Goal: Task Accomplishment & Management: Complete application form

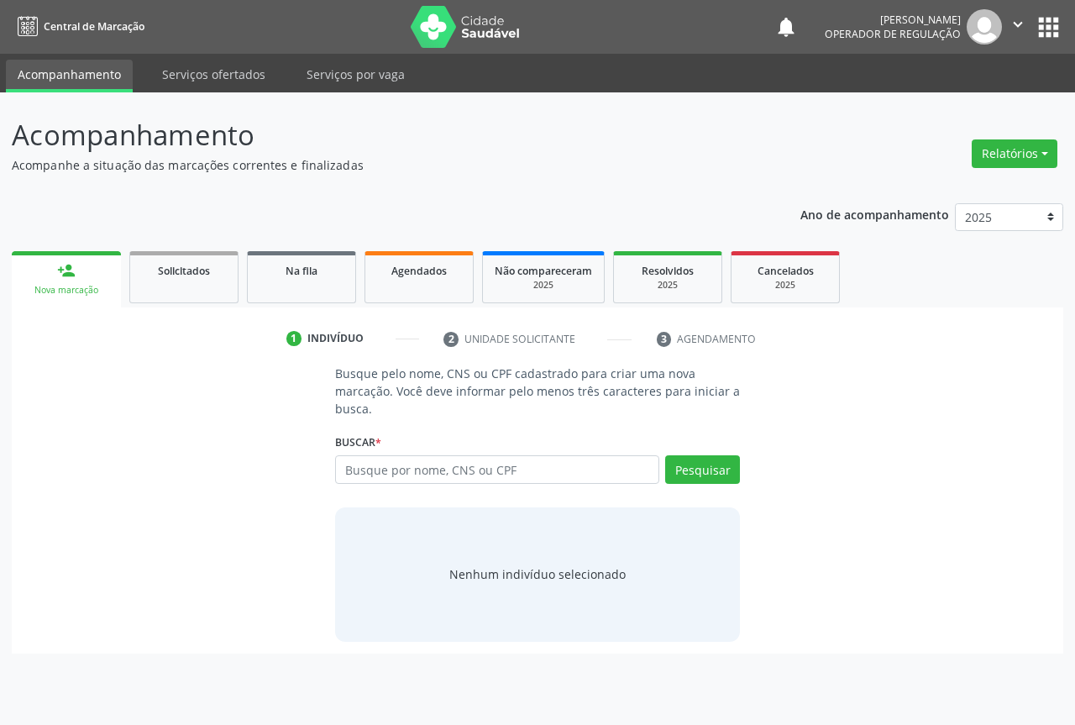
click at [406, 468] on input "text" at bounding box center [497, 469] width 324 height 29
type input "700007135985405"
click at [715, 461] on button "Pesquisar" at bounding box center [702, 469] width 75 height 29
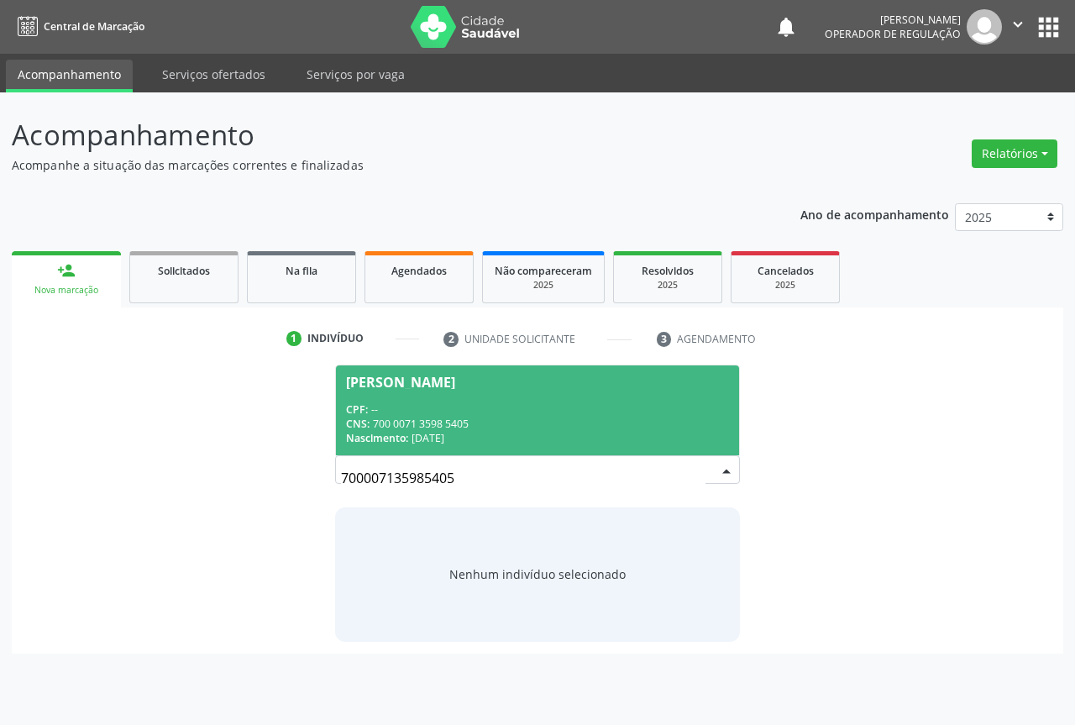
click at [395, 419] on div "CNS: 700 0071 3598 5405" at bounding box center [537, 424] width 383 height 14
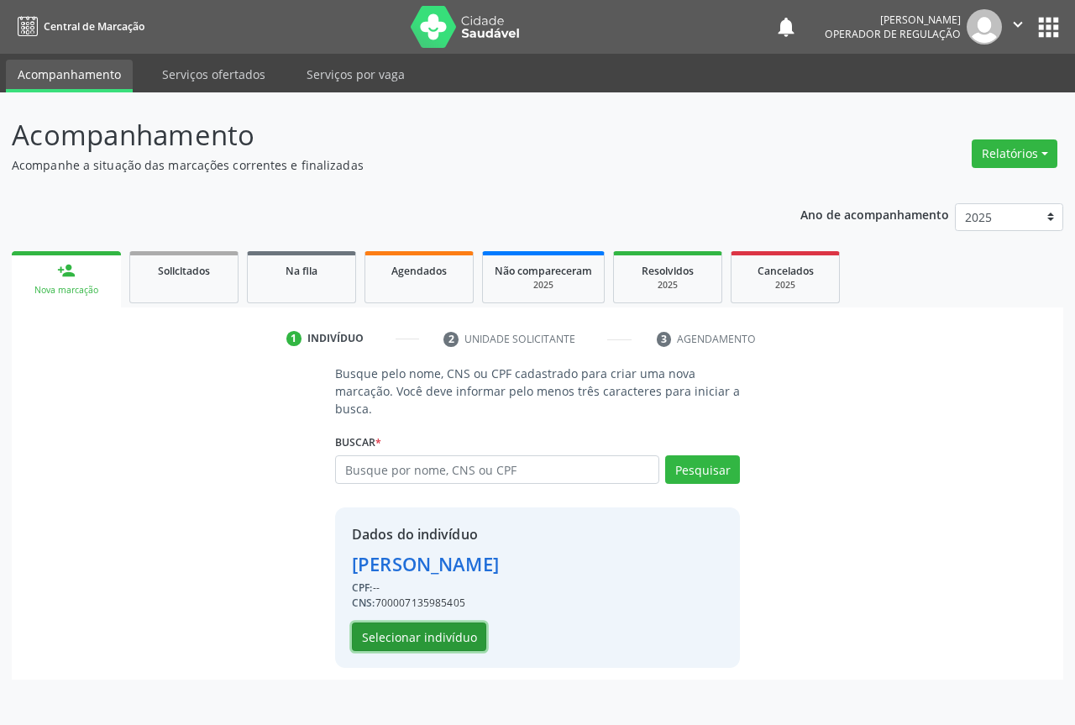
click at [409, 625] on button "Selecionar indivíduo" at bounding box center [419, 636] width 134 height 29
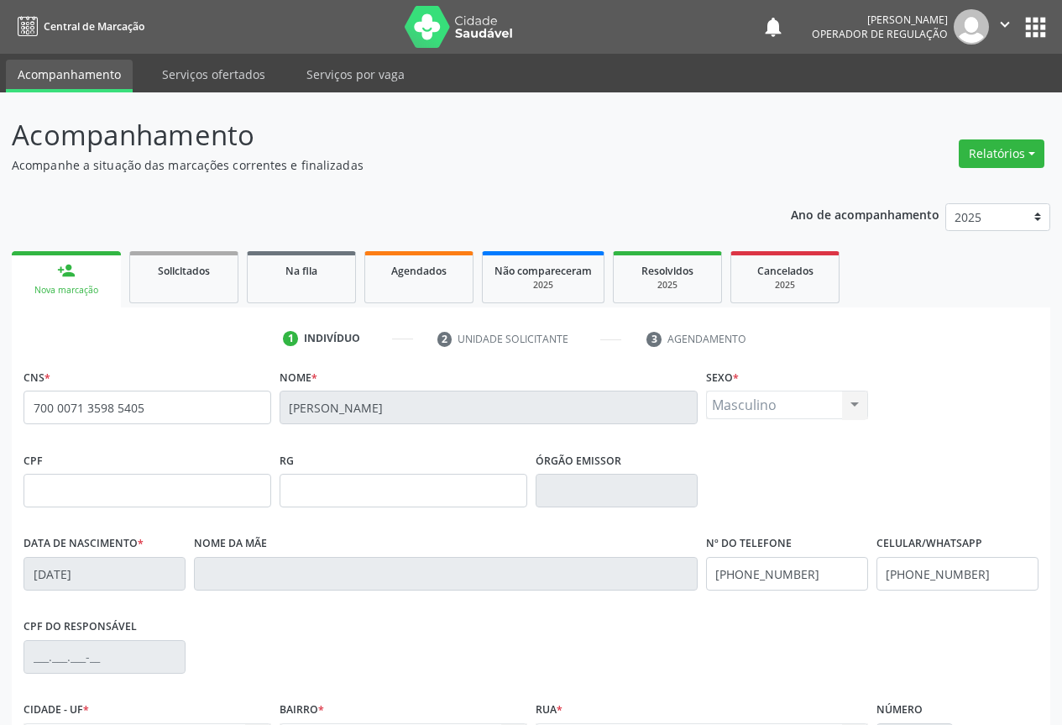
scroll to position [186, 0]
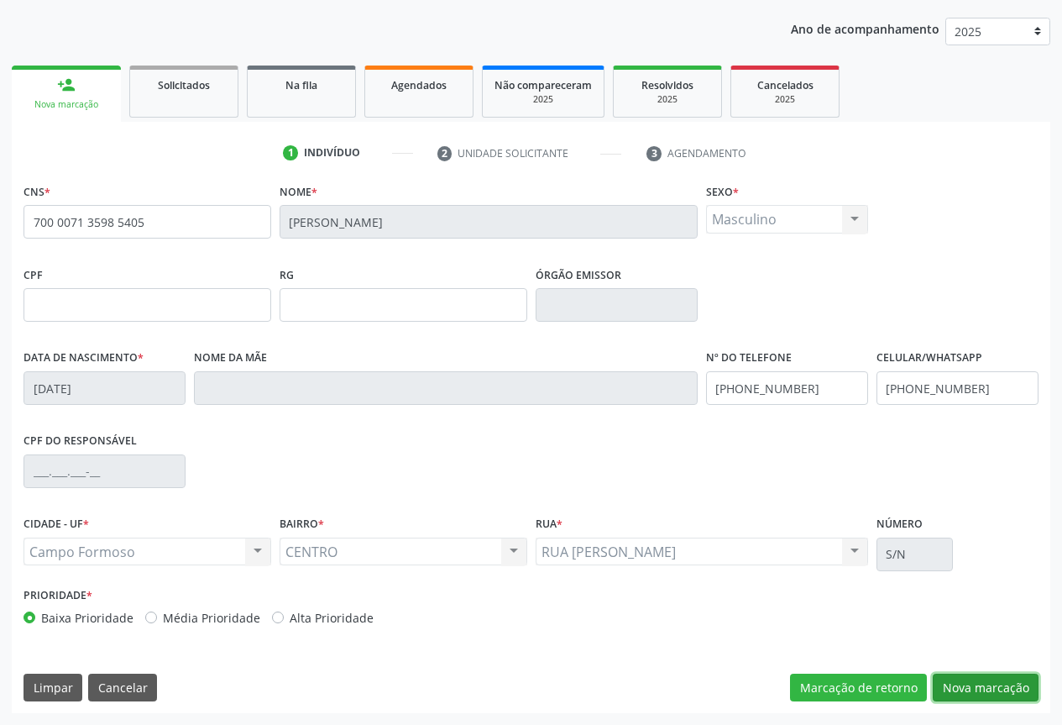
click at [986, 673] on button "Nova marcação" at bounding box center [986, 687] width 106 height 29
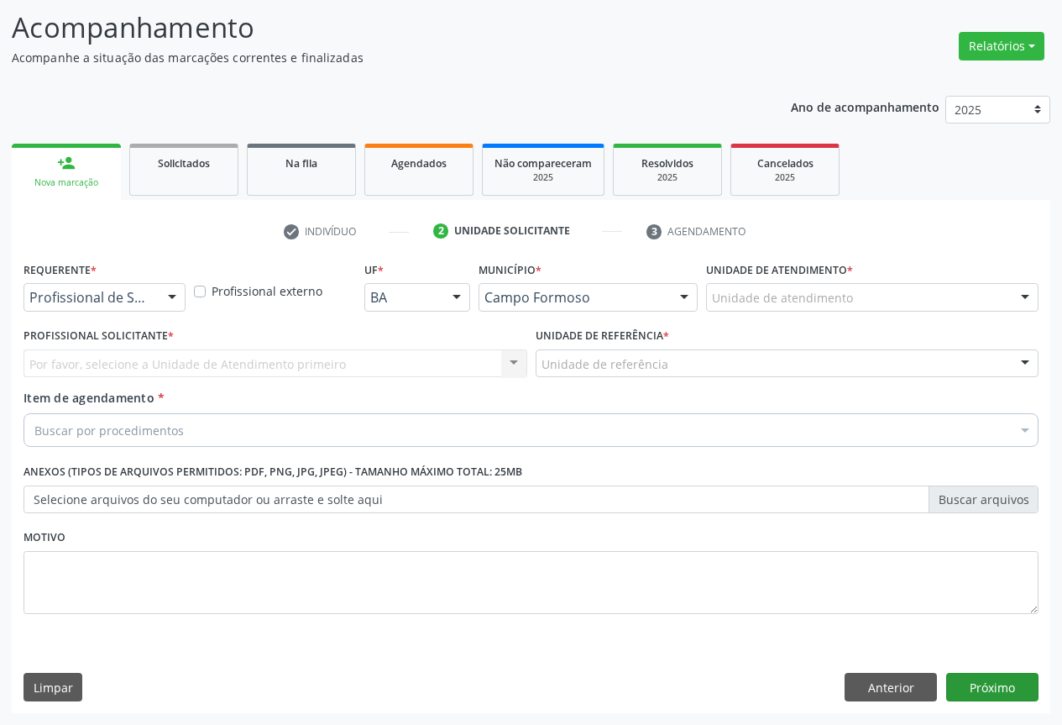
scroll to position [107, 0]
click at [984, 675] on button "Próximo" at bounding box center [992, 687] width 92 height 29
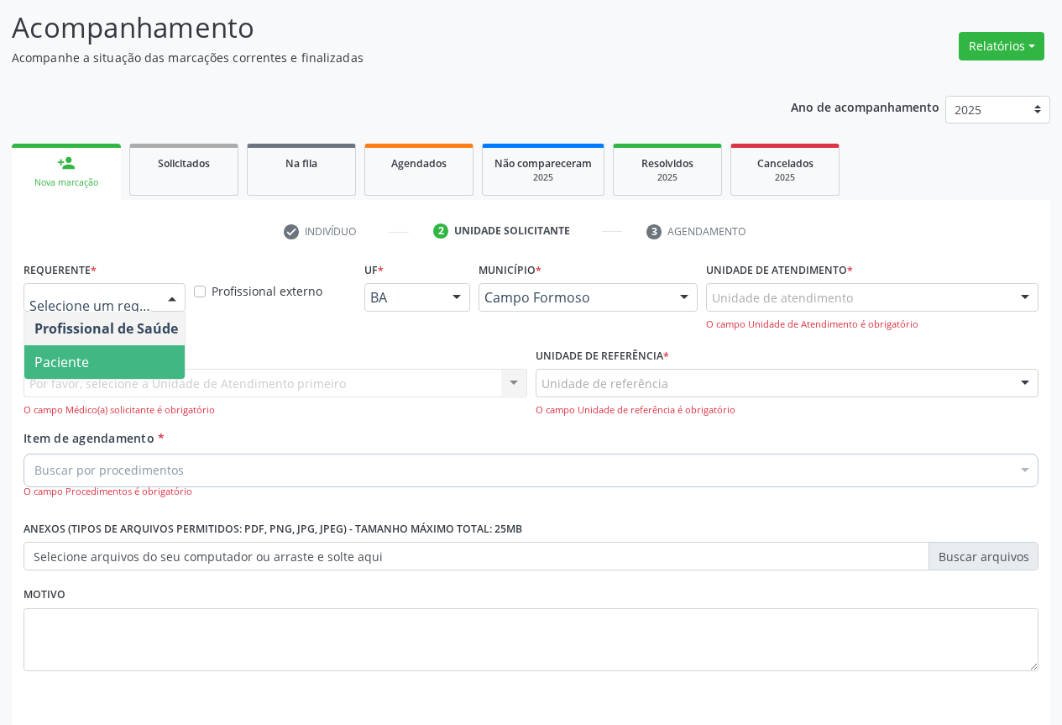
drag, startPoint x: 93, startPoint y: 360, endPoint x: 319, endPoint y: 372, distance: 226.2
click at [101, 360] on span "Paciente" at bounding box center [106, 362] width 164 height 34
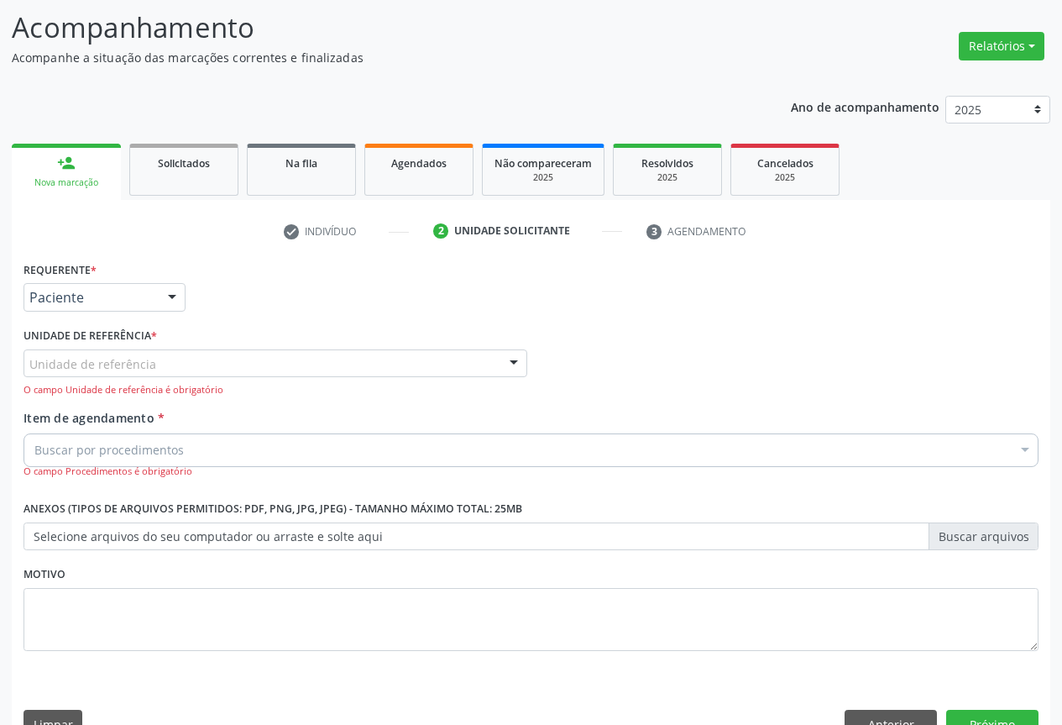
click at [355, 372] on div "Unidade de referência" at bounding box center [276, 363] width 504 height 29
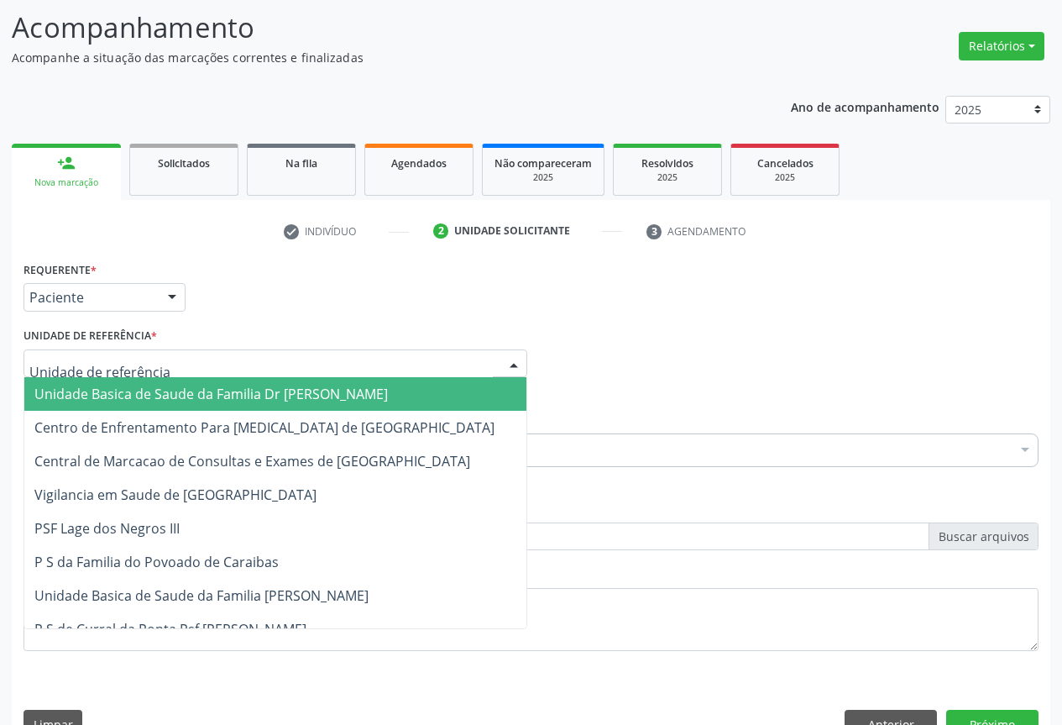
click at [202, 391] on span "Unidade Basica de Saude da Familia Dr [PERSON_NAME]" at bounding box center [211, 394] width 354 height 18
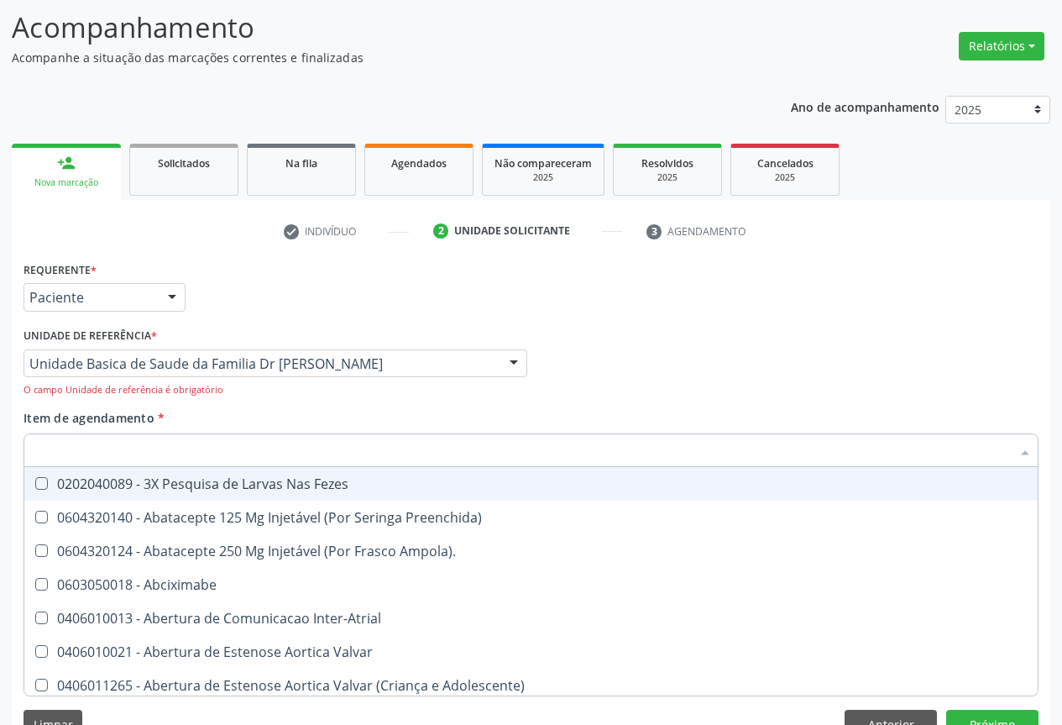
type input "O"
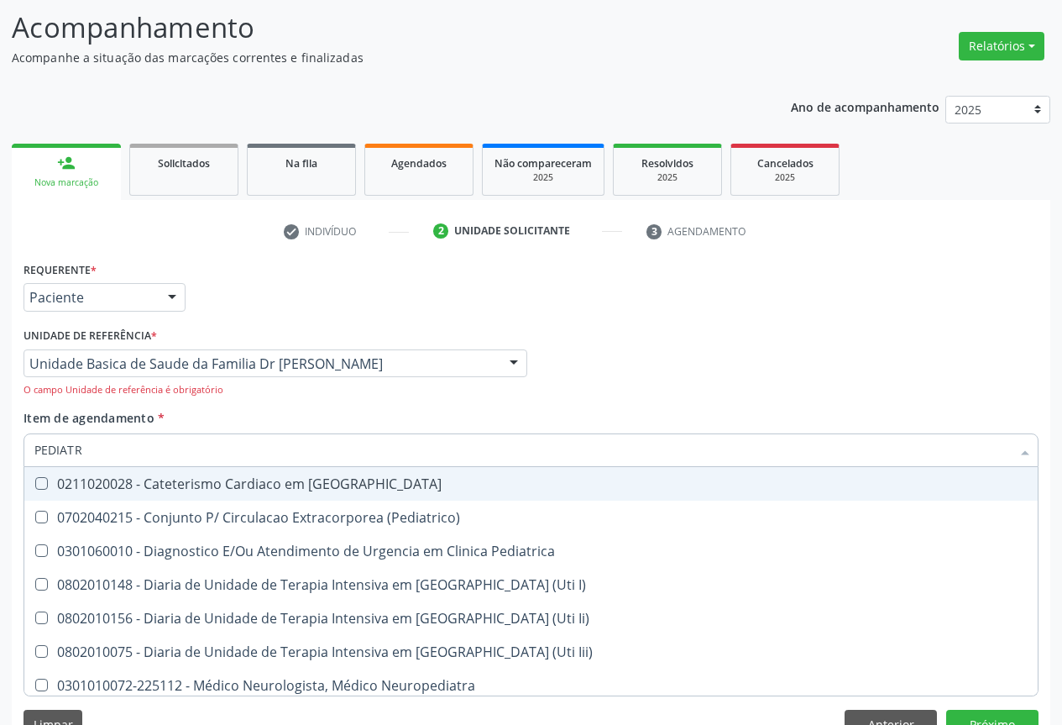
type input "PEDIATRA"
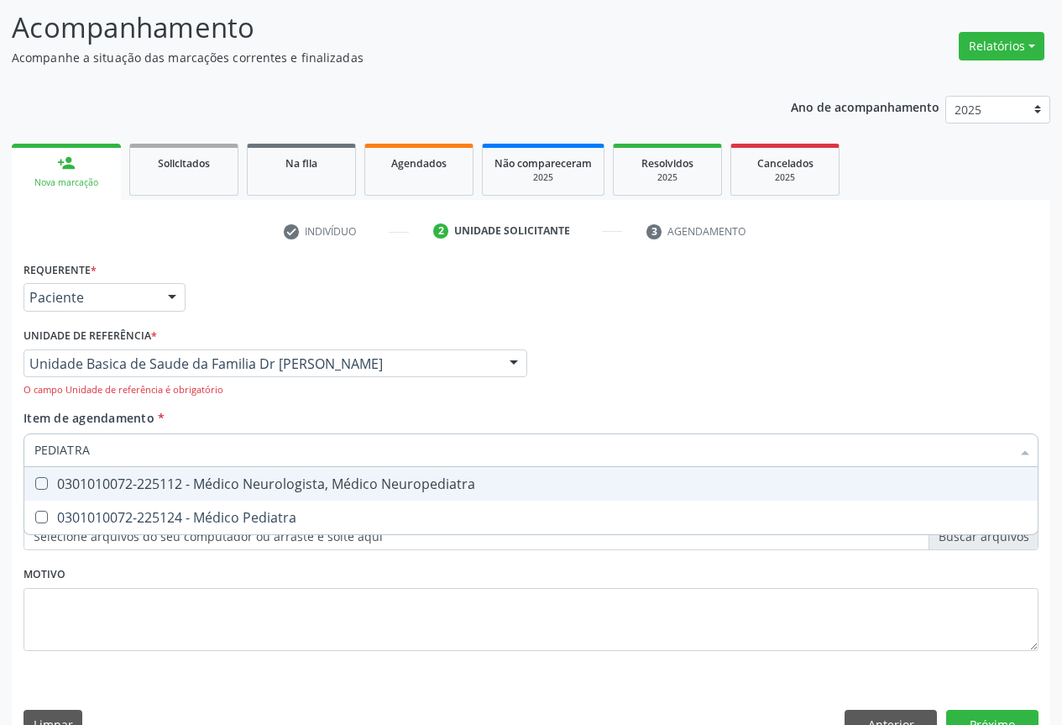
click at [255, 489] on div "0301010072-225112 - Médico Neurologista, Médico Neuropediatra" at bounding box center [530, 483] width 993 height 13
checkbox Neuropediatra "true"
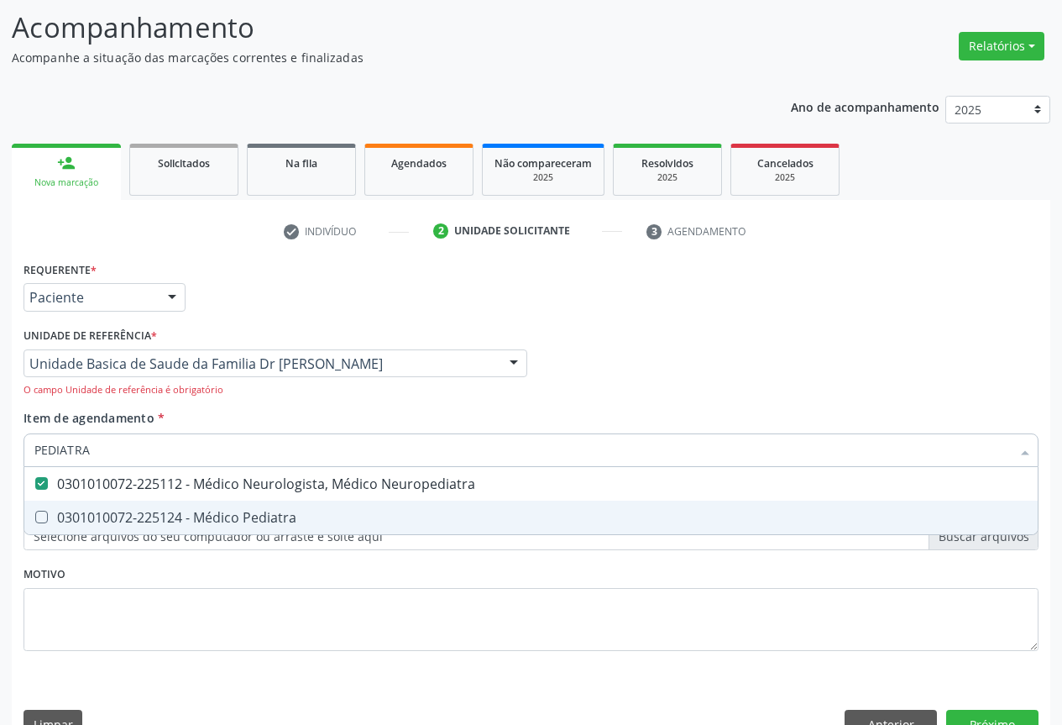
click at [238, 515] on div "0301010072-225124 - Médico Pediatra" at bounding box center [530, 517] width 993 height 13
checkbox Pediatra "true"
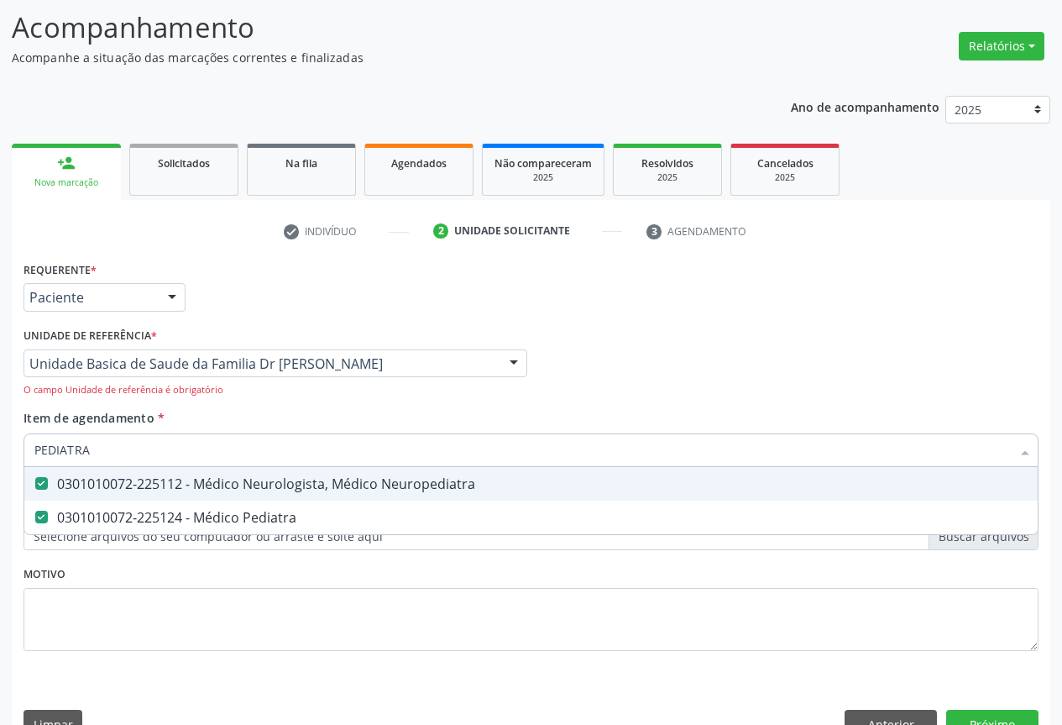
drag, startPoint x: 168, startPoint y: 482, endPoint x: 204, endPoint y: 515, distance: 48.7
click at [169, 482] on div "0301010072-225112 - Médico Neurologista, Médico Neuropediatra" at bounding box center [530, 483] width 993 height 13
checkbox Neuropediatra "false"
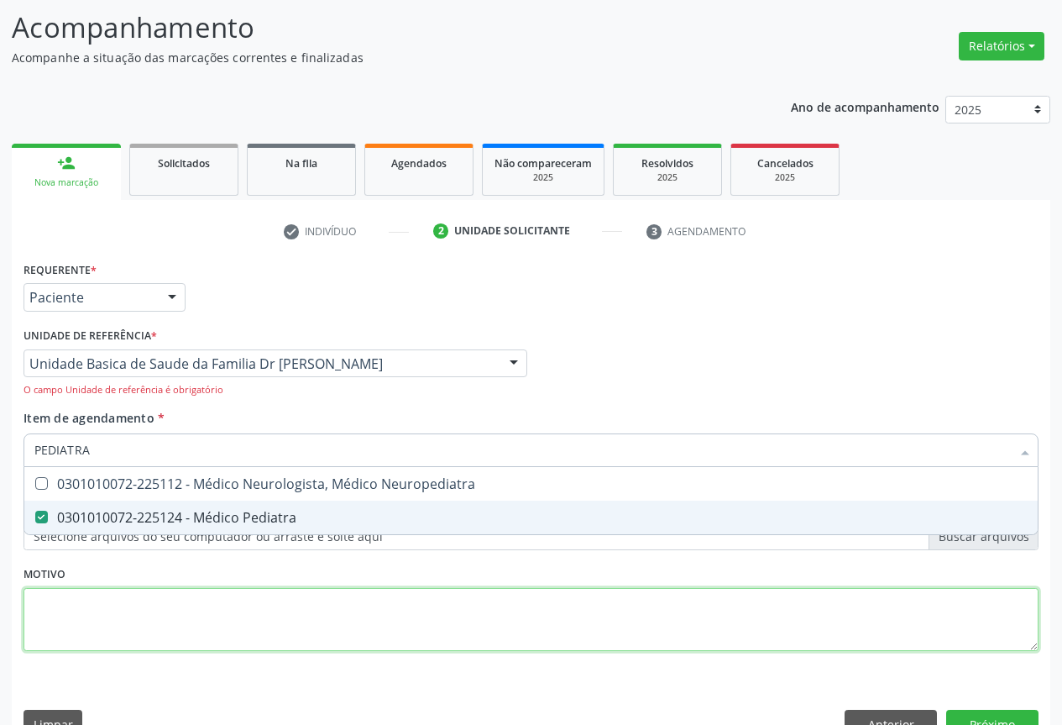
click at [233, 624] on div "Requerente * Paciente Profissional de Saúde Paciente Nenhum resultado encontrad…" at bounding box center [531, 465] width 1015 height 417
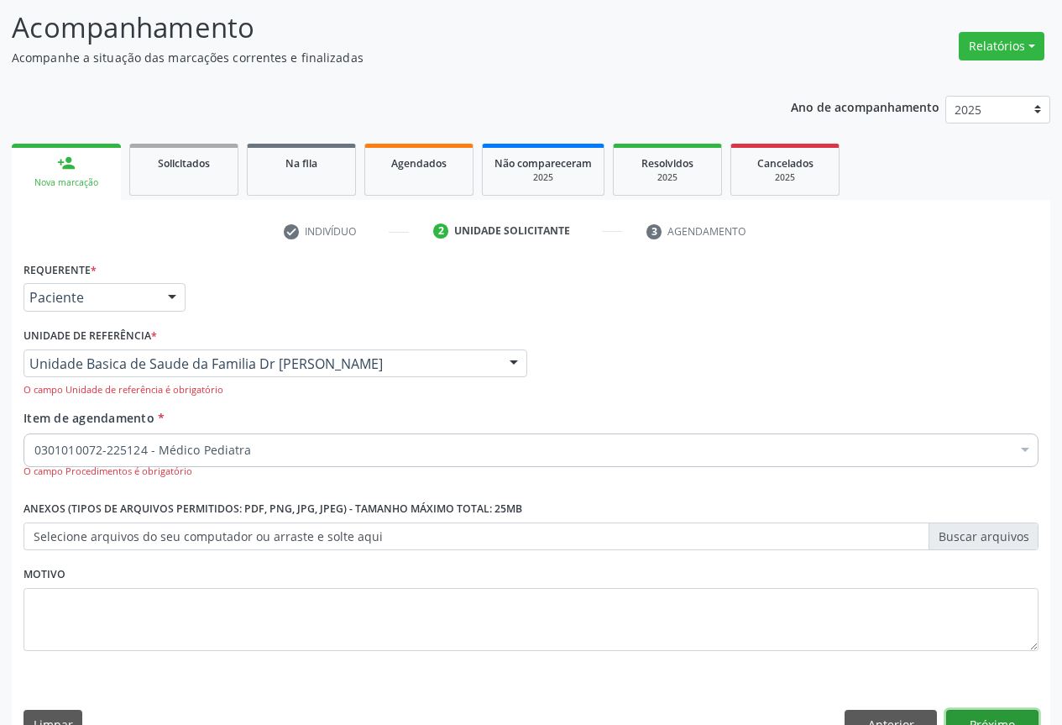
click at [978, 711] on button "Próximo" at bounding box center [992, 724] width 92 height 29
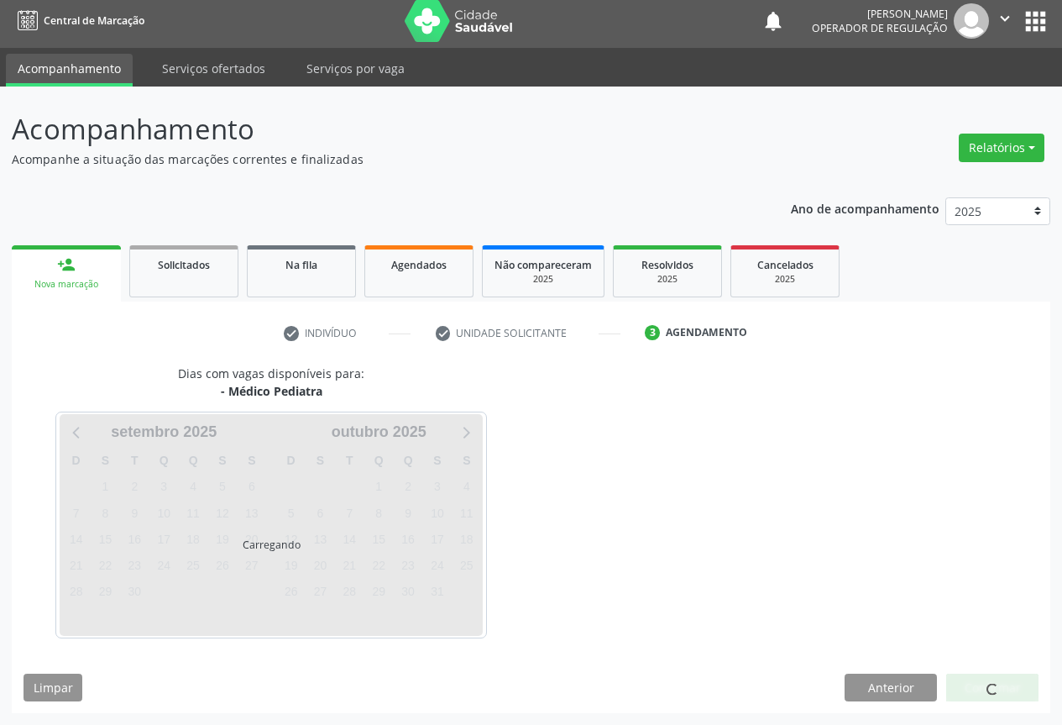
scroll to position [6, 0]
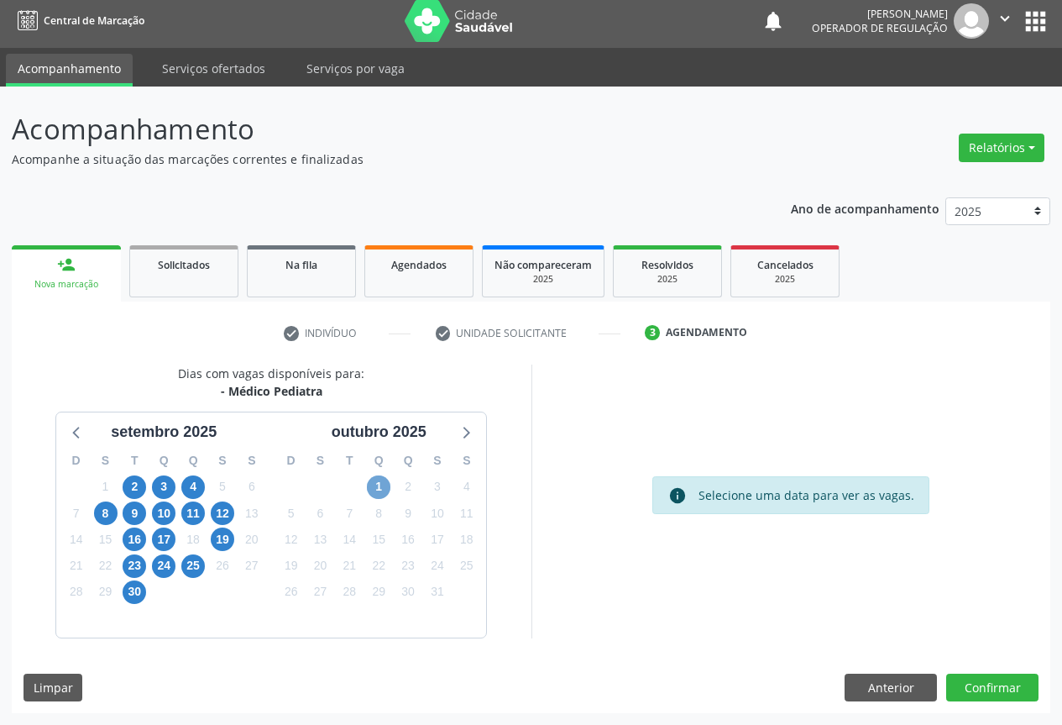
click at [382, 486] on span "1" at bounding box center [379, 487] width 24 height 24
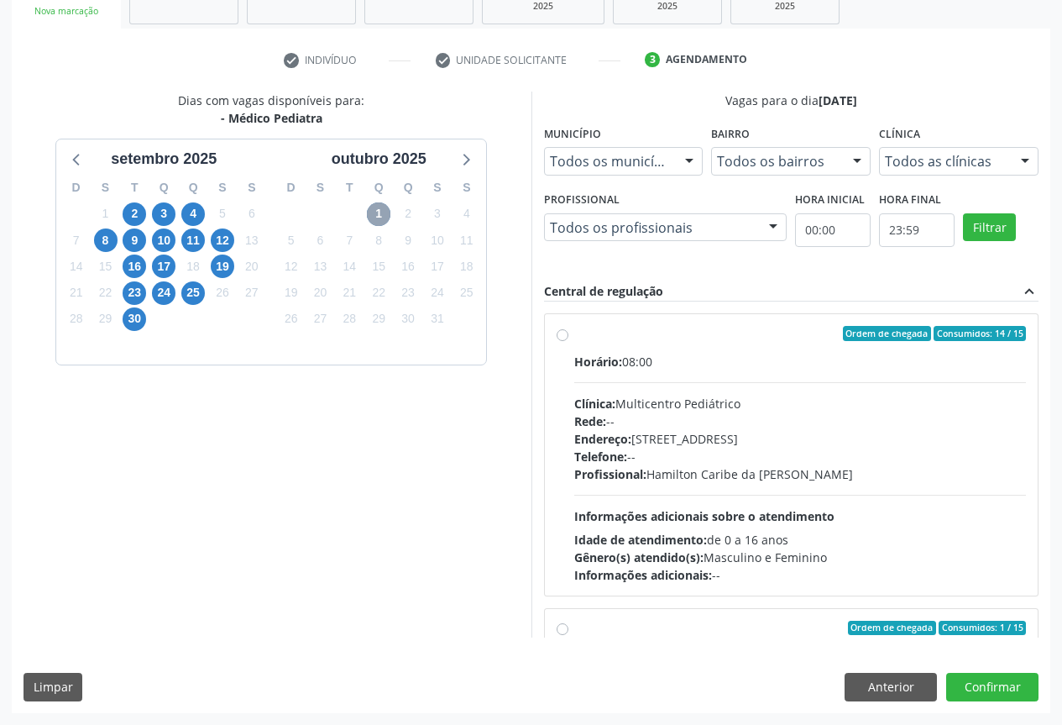
scroll to position [504, 0]
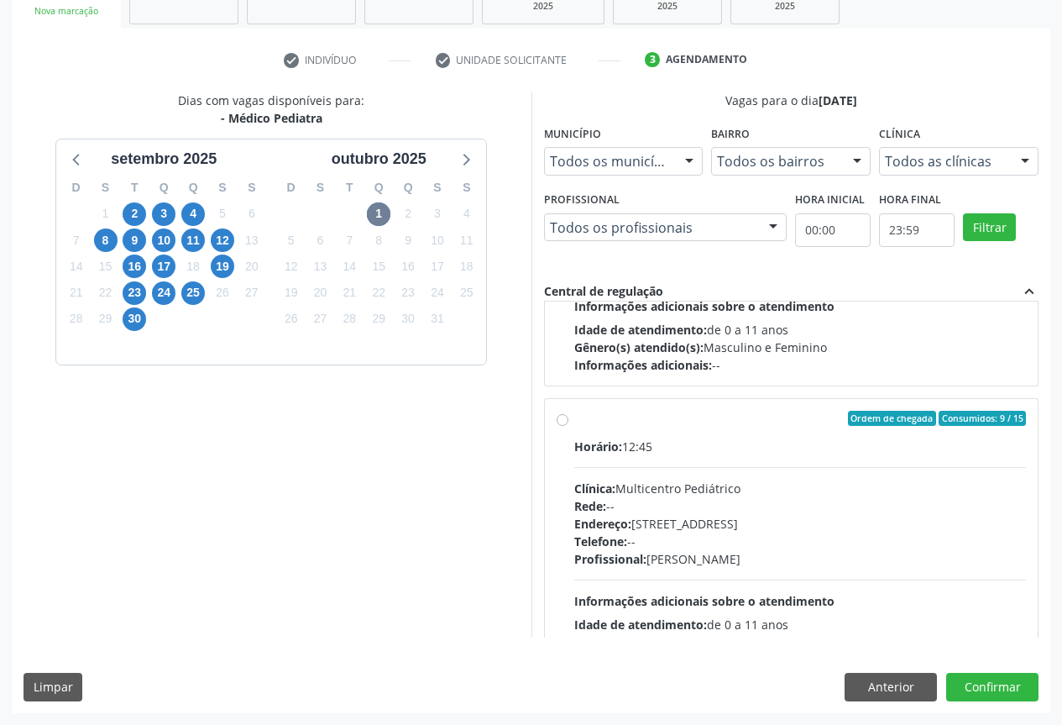
click at [689, 524] on div "Endereço: [STREET_ADDRESS]" at bounding box center [800, 524] width 453 height 18
click at [568, 426] on input "Ordem de chegada Consumidos: 9 / 15 Horário: 12:45 Clínica: Multicentro Pediátr…" at bounding box center [563, 418] width 12 height 15
radio input "true"
click at [977, 671] on div "Dias com vagas disponíveis para: - Médico Pediatra s[DATE] D S T Q Q S S 31 1 2…" at bounding box center [531, 402] width 1039 height 621
click at [980, 680] on button "Confirmar" at bounding box center [992, 687] width 92 height 29
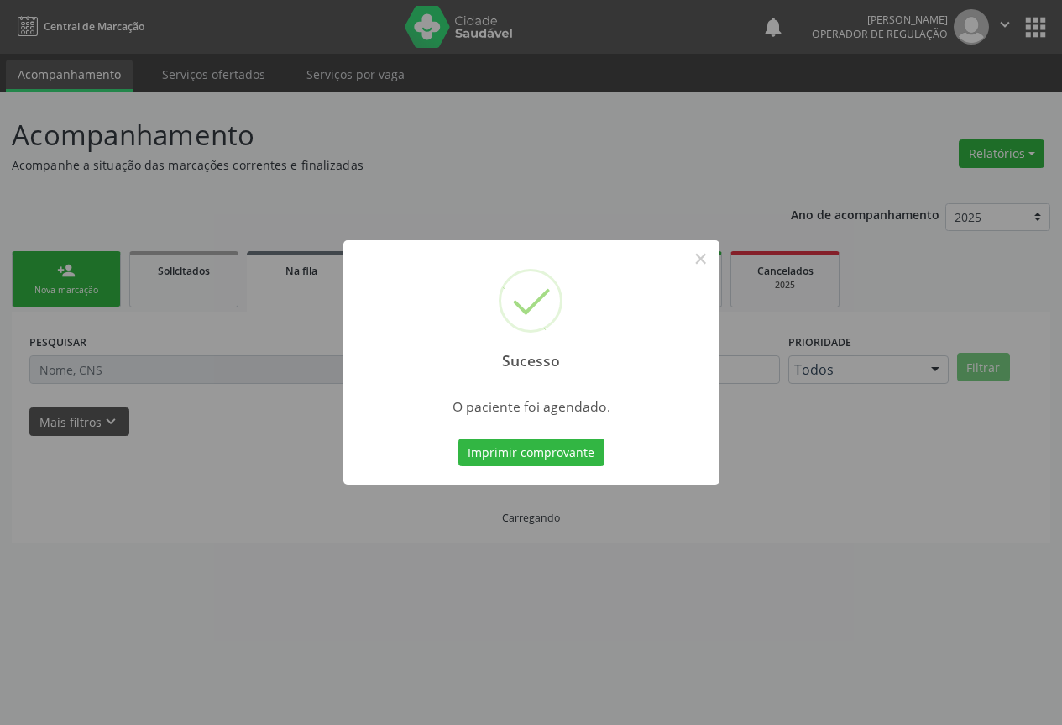
scroll to position [0, 0]
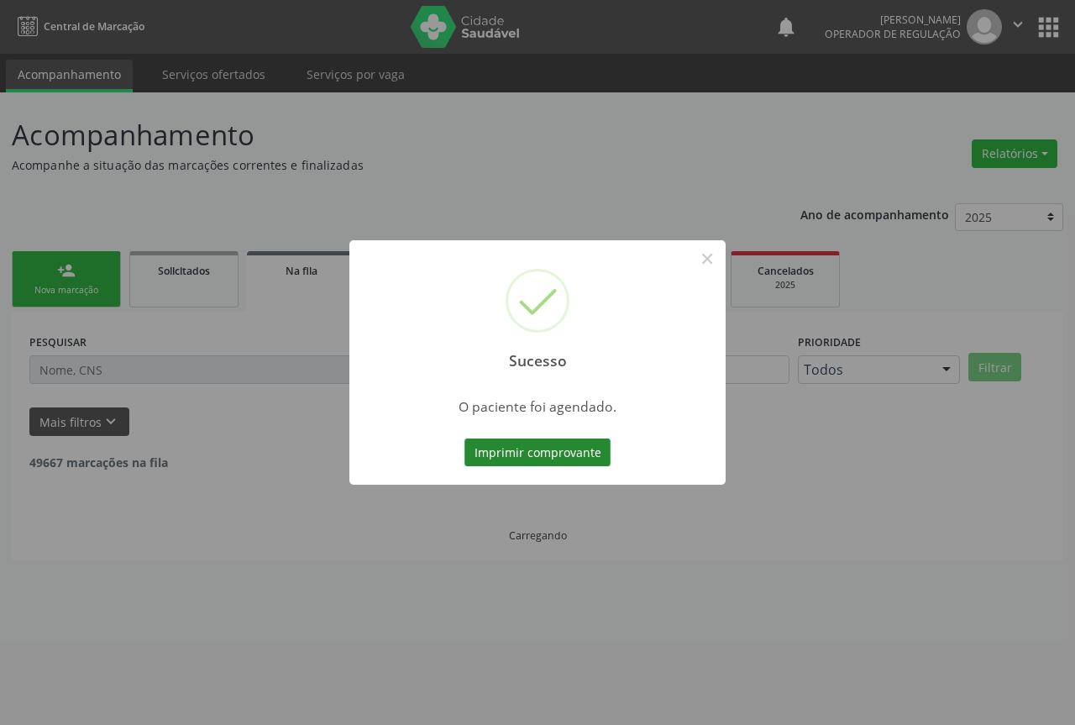
click at [538, 451] on button "Imprimir comprovante" at bounding box center [537, 452] width 146 height 29
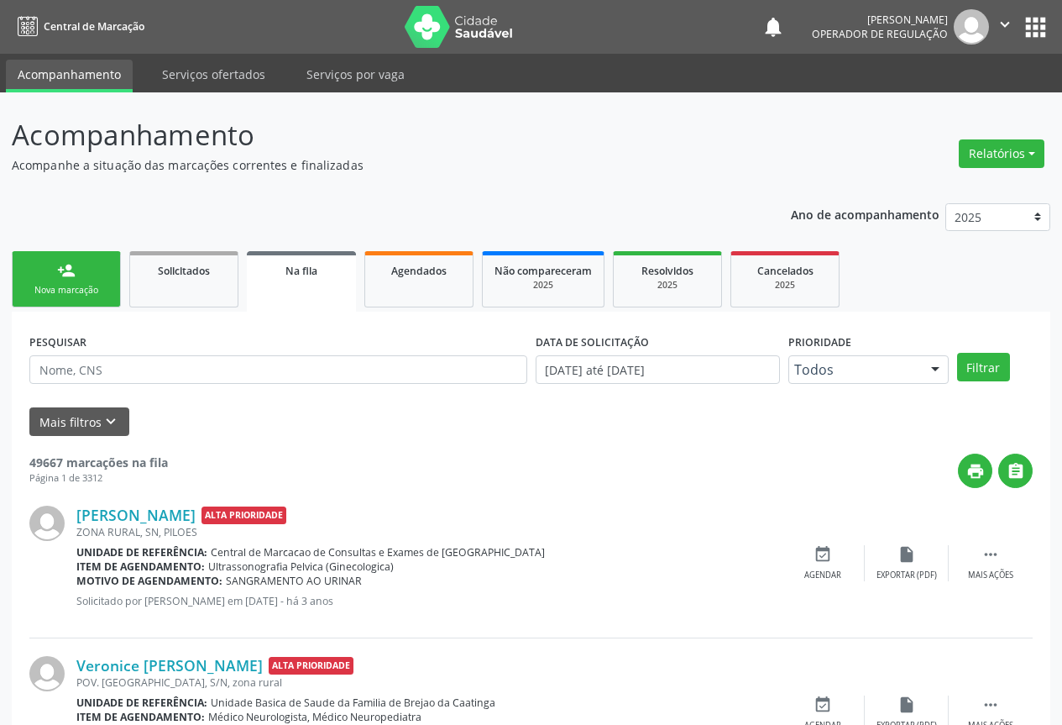
click at [74, 286] on div "Nova marcação" at bounding box center [66, 290] width 84 height 13
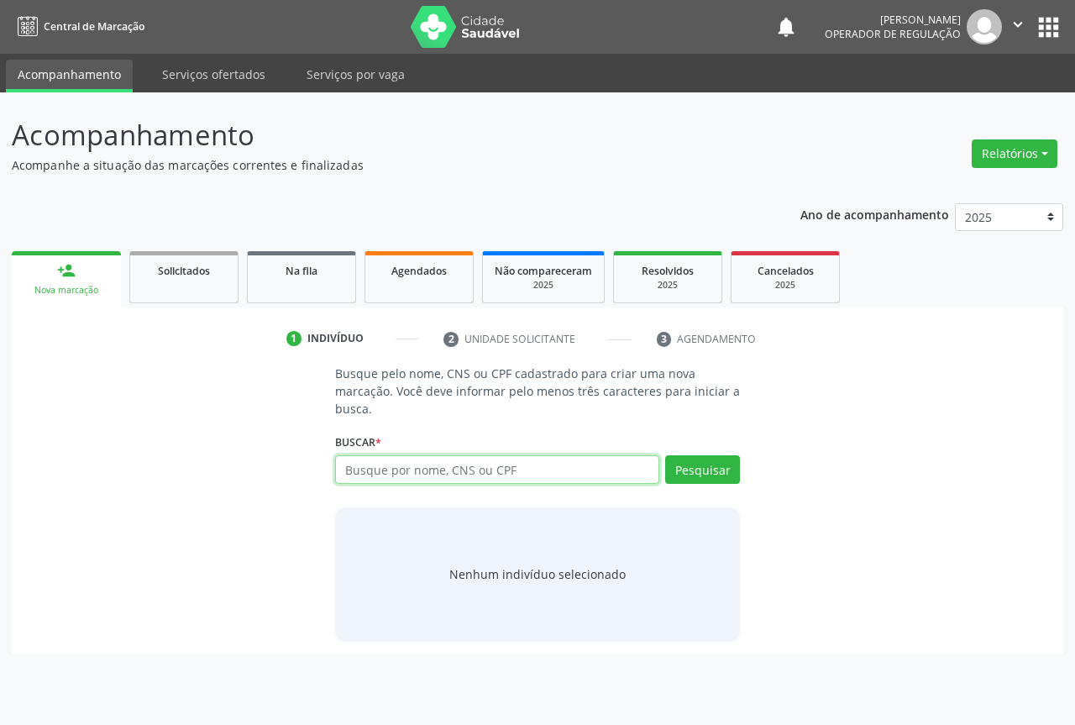
click at [422, 468] on input "text" at bounding box center [497, 469] width 324 height 29
drag, startPoint x: 350, startPoint y: 462, endPoint x: 554, endPoint y: 453, distance: 204.2
click at [350, 462] on input "text" at bounding box center [497, 469] width 324 height 29
click at [390, 464] on input "text" at bounding box center [497, 469] width 324 height 29
type input "[PERSON_NAME]"
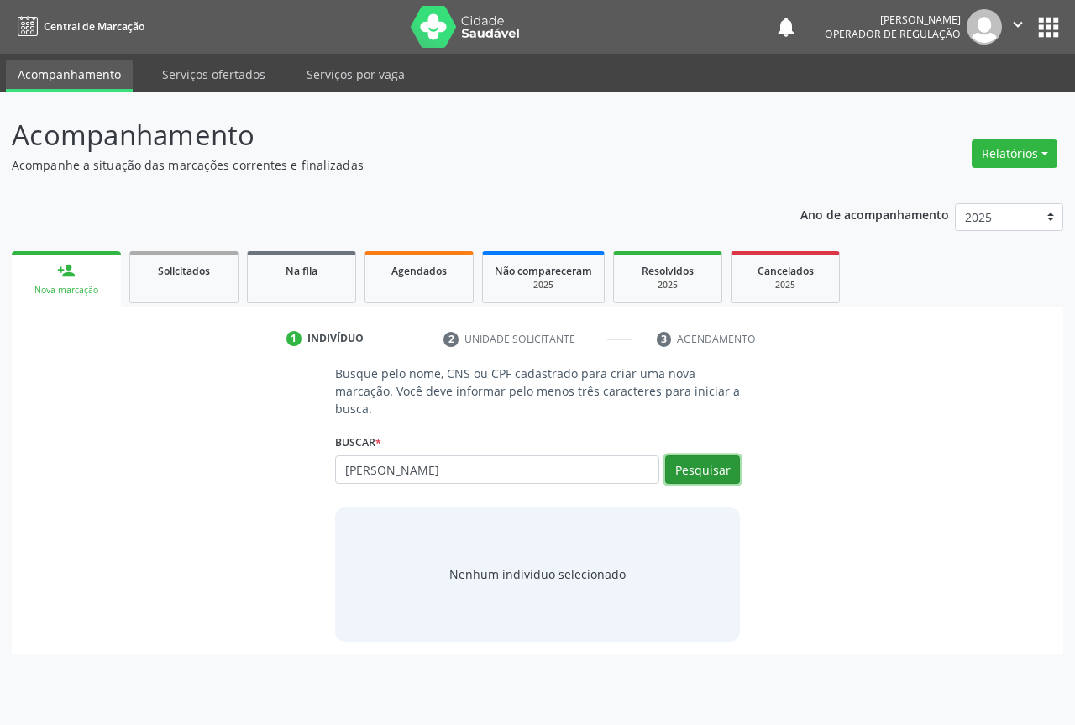
click at [700, 466] on button "Pesquisar" at bounding box center [702, 469] width 75 height 29
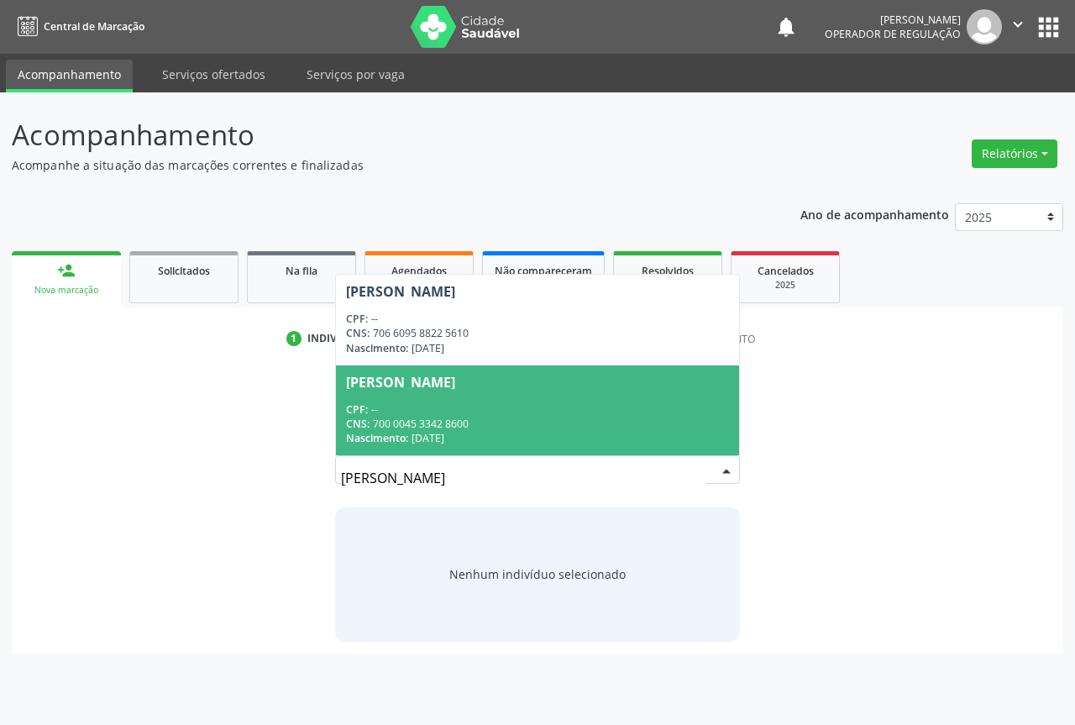
click at [414, 417] on div "CNS: 700 0045 3342 8600" at bounding box center [537, 424] width 383 height 14
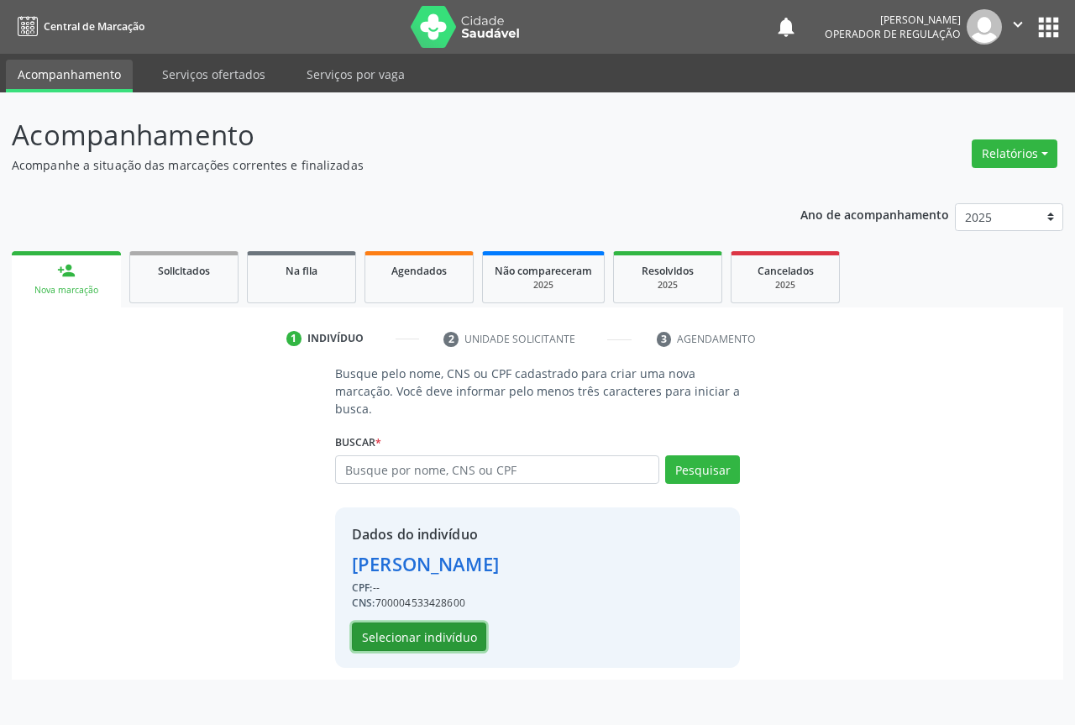
click at [411, 627] on button "Selecionar indivíduo" at bounding box center [419, 636] width 134 height 29
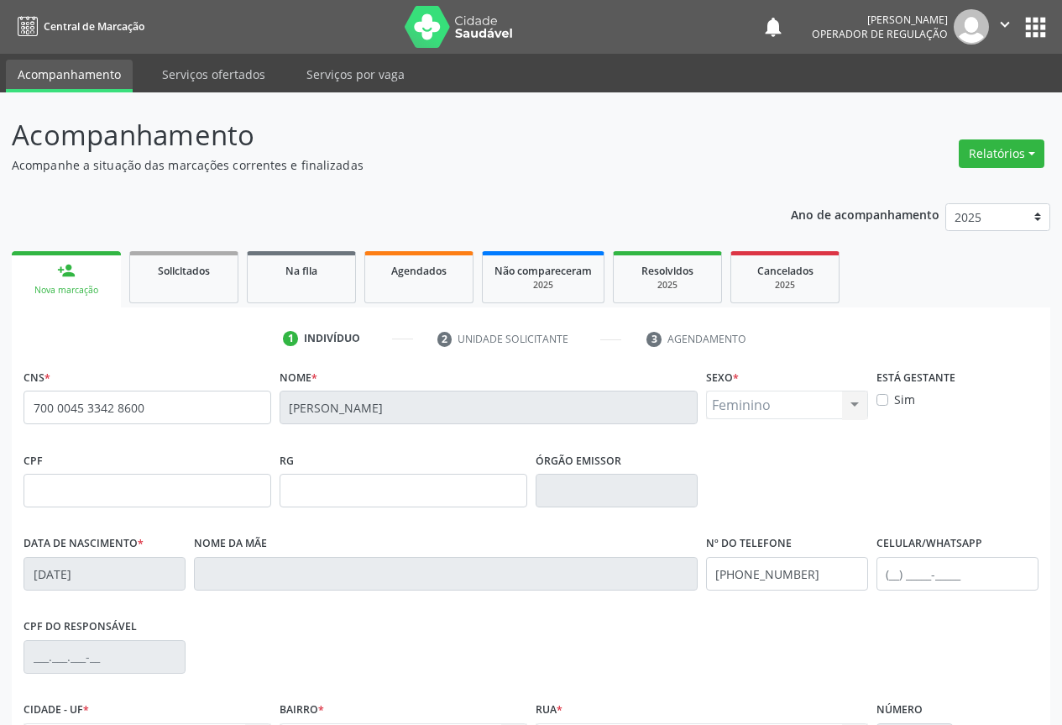
scroll to position [186, 0]
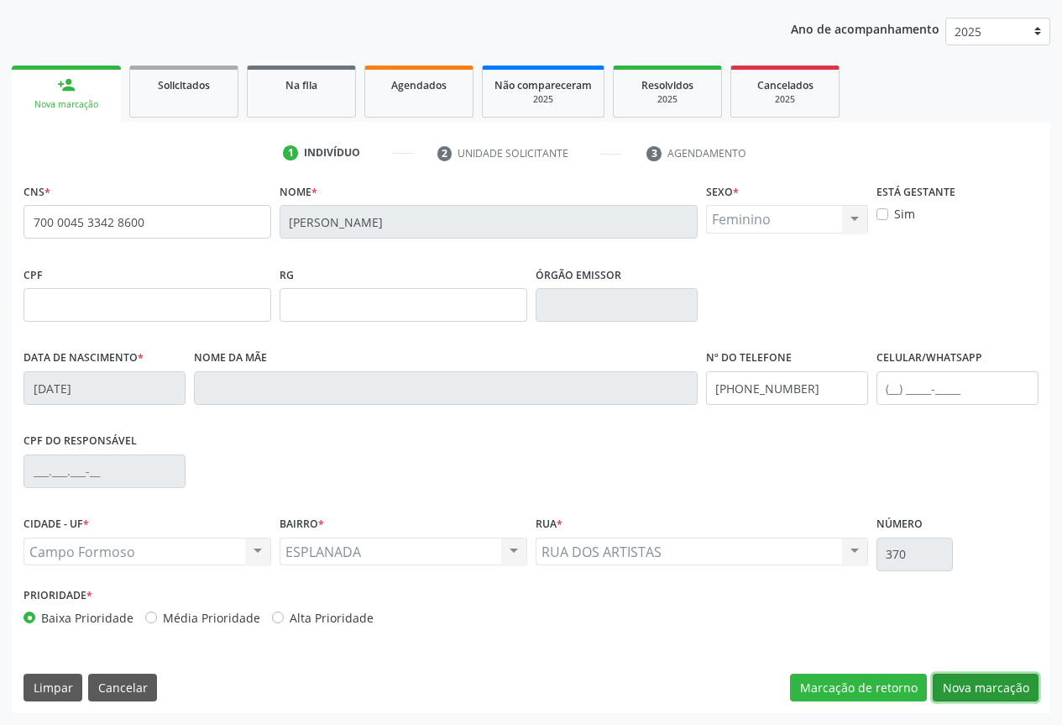
drag, startPoint x: 993, startPoint y: 681, endPoint x: 986, endPoint y: 658, distance: 24.7
click at [993, 678] on button "Nova marcação" at bounding box center [986, 687] width 106 height 29
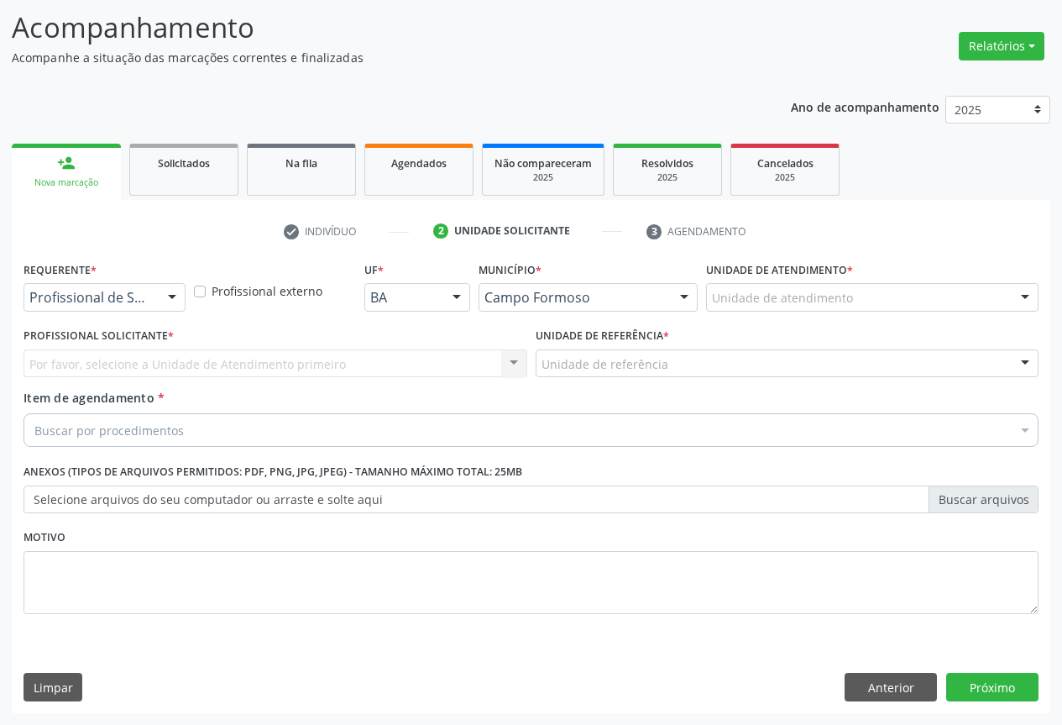
scroll to position [107, 0]
click at [179, 296] on div "Profissional de Saúde Profissional de Saúde Paciente Nenhum resultado encontrad…" at bounding box center [105, 297] width 162 height 29
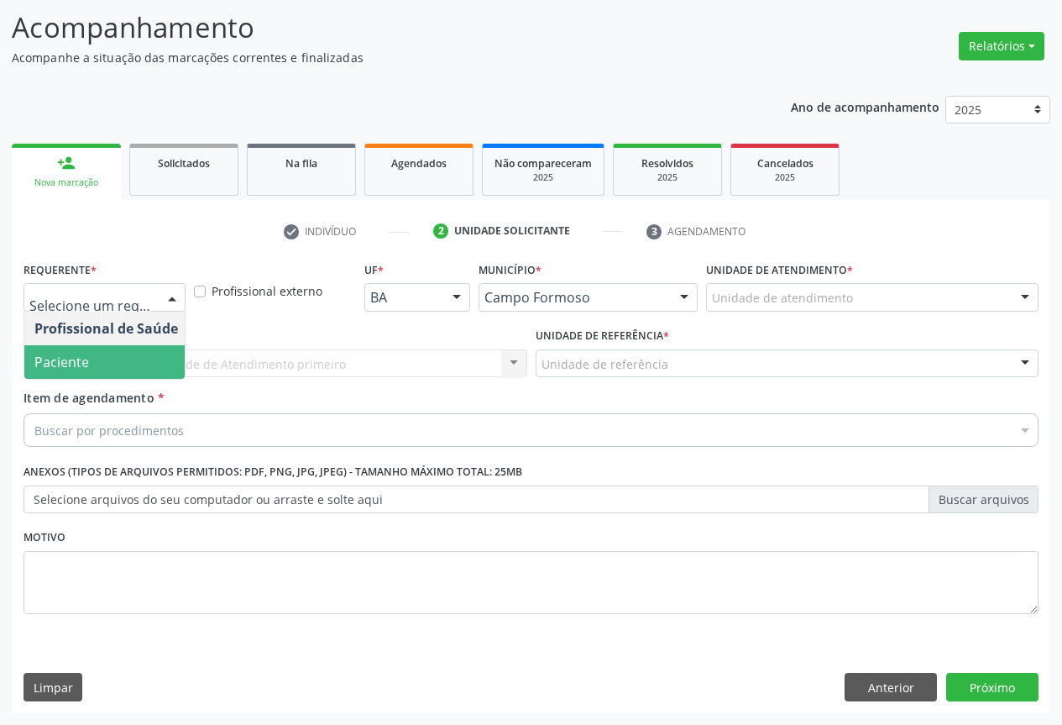
click at [157, 365] on span "Paciente" at bounding box center [106, 362] width 164 height 34
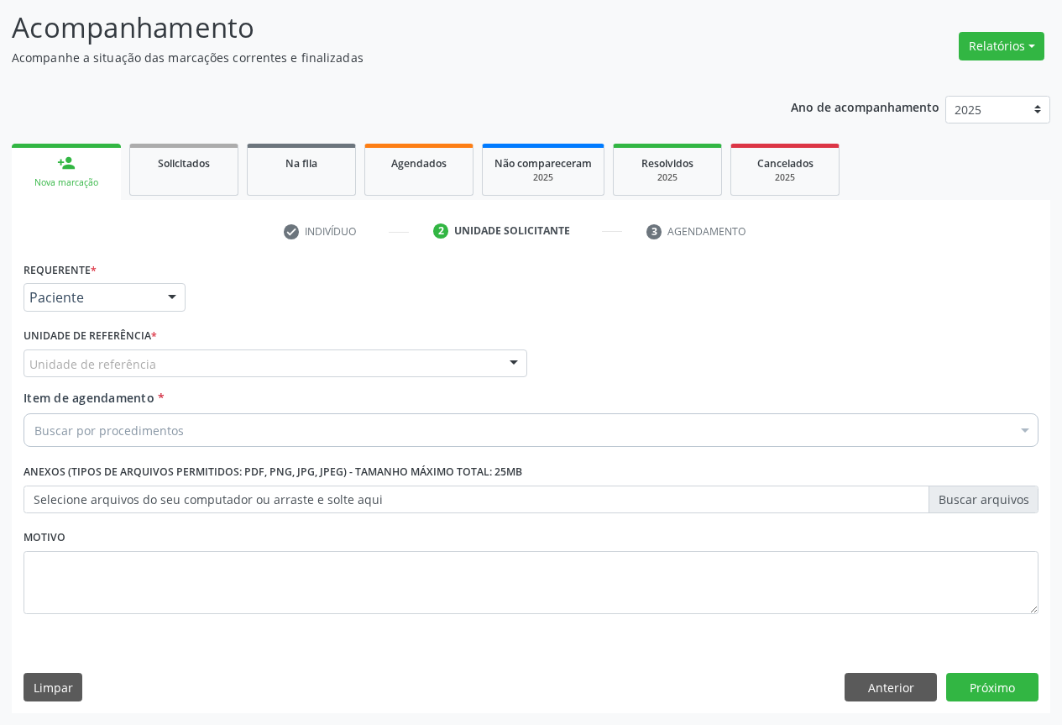
click at [495, 364] on div "Unidade de referência Unidade Basica de Saude da Familia Dr [PERSON_NAME] Centr…" at bounding box center [276, 363] width 504 height 29
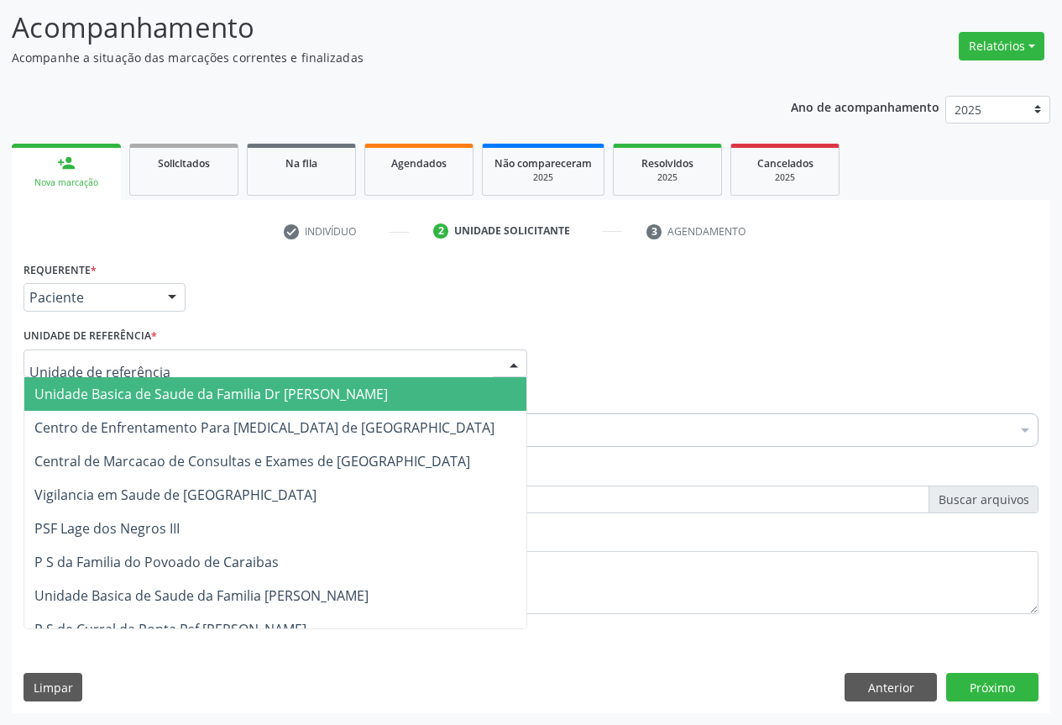
click at [174, 396] on span "Unidade Basica de Saude da Familia Dr [PERSON_NAME]" at bounding box center [211, 394] width 354 height 18
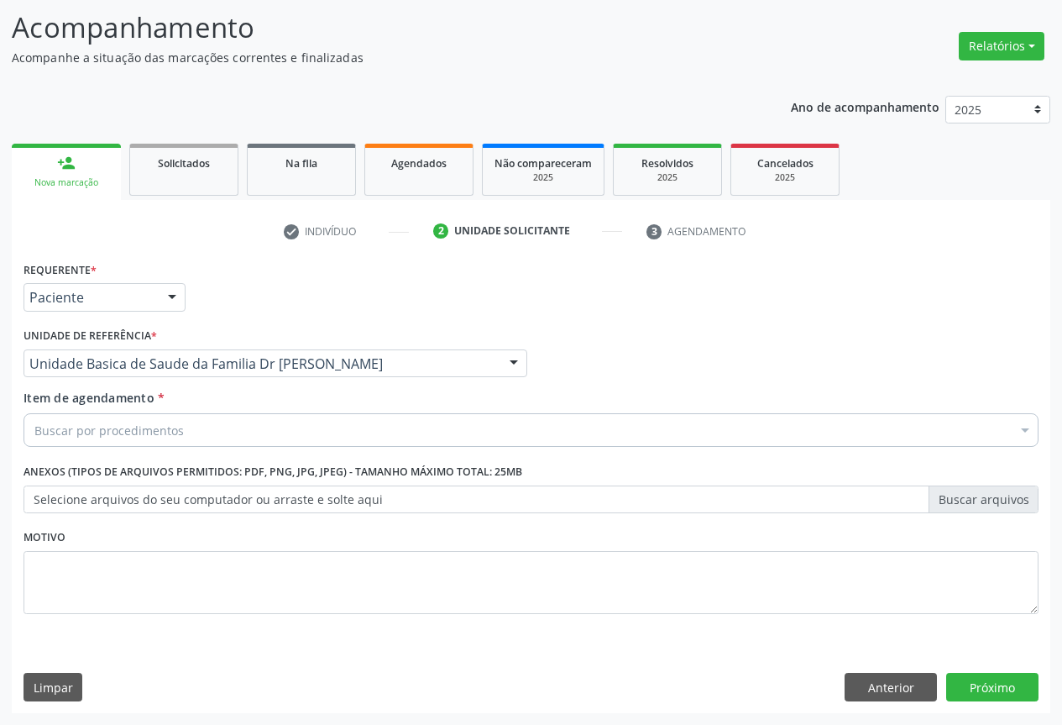
drag, startPoint x: 153, startPoint y: 436, endPoint x: 192, endPoint y: 419, distance: 42.9
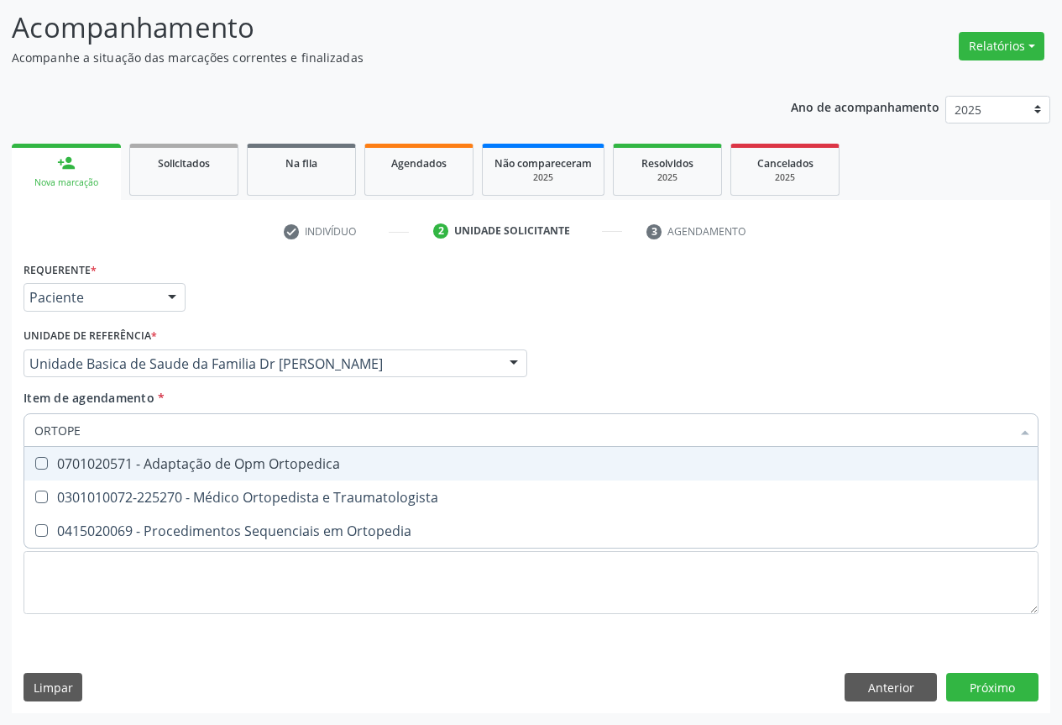
type input "ORTOPED"
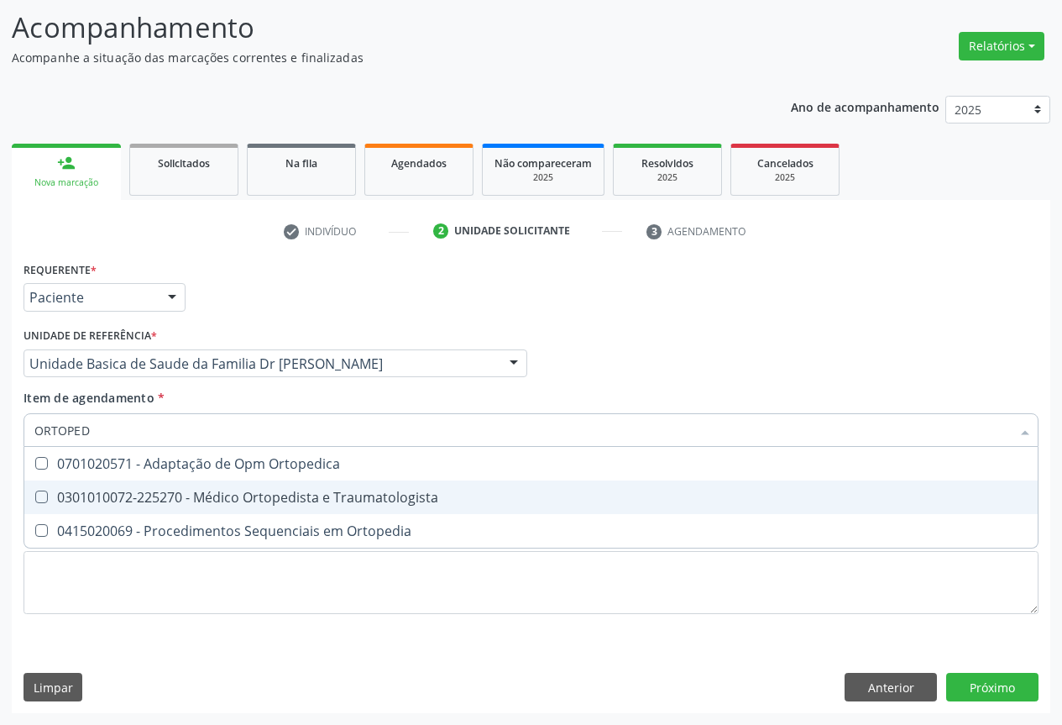
click at [237, 496] on div "0301010072-225270 - Médico Ortopedista e Traumatologista" at bounding box center [530, 496] width 993 height 13
checkbox Traumatologista "true"
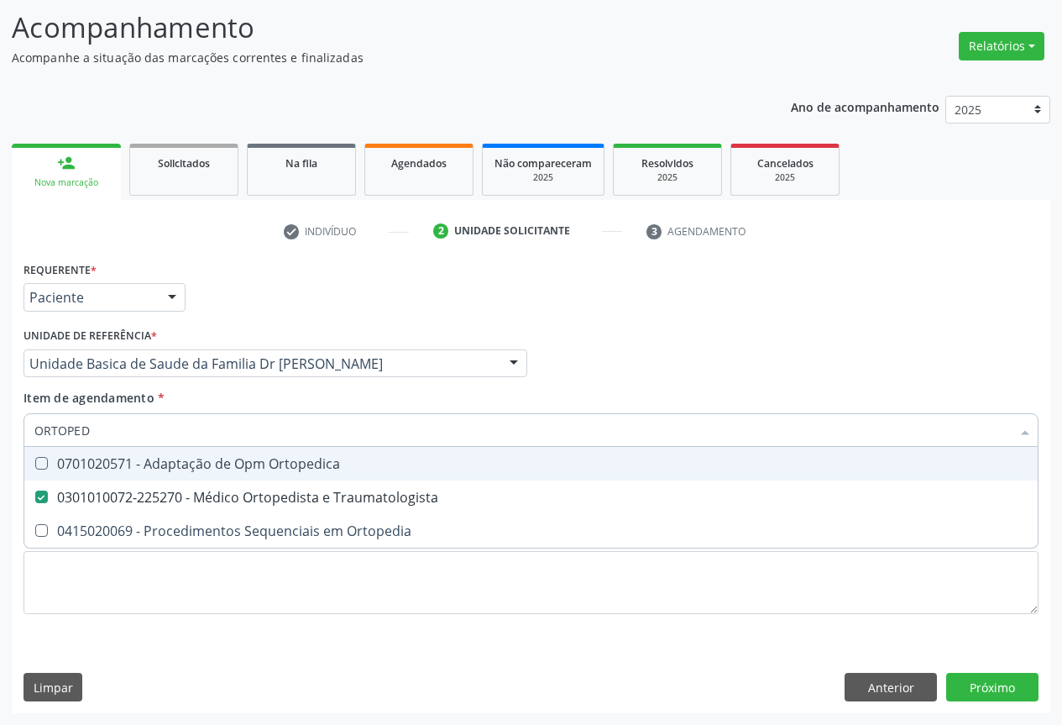
click at [411, 393] on div "Item de agendamento * ORTOPED Desfazer seleção 0701020571 - Adaptação de Opm Or…" at bounding box center [531, 415] width 1015 height 53
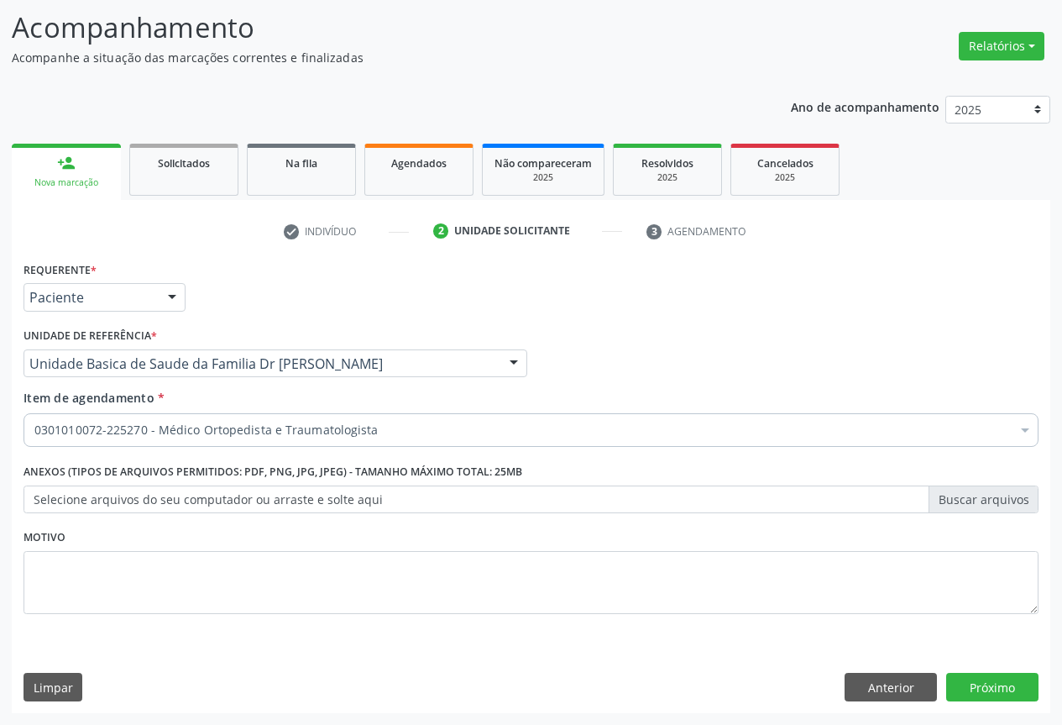
click at [103, 496] on label "Selecione arquivos do seu computador ou arraste e solte aqui" at bounding box center [531, 499] width 1015 height 29
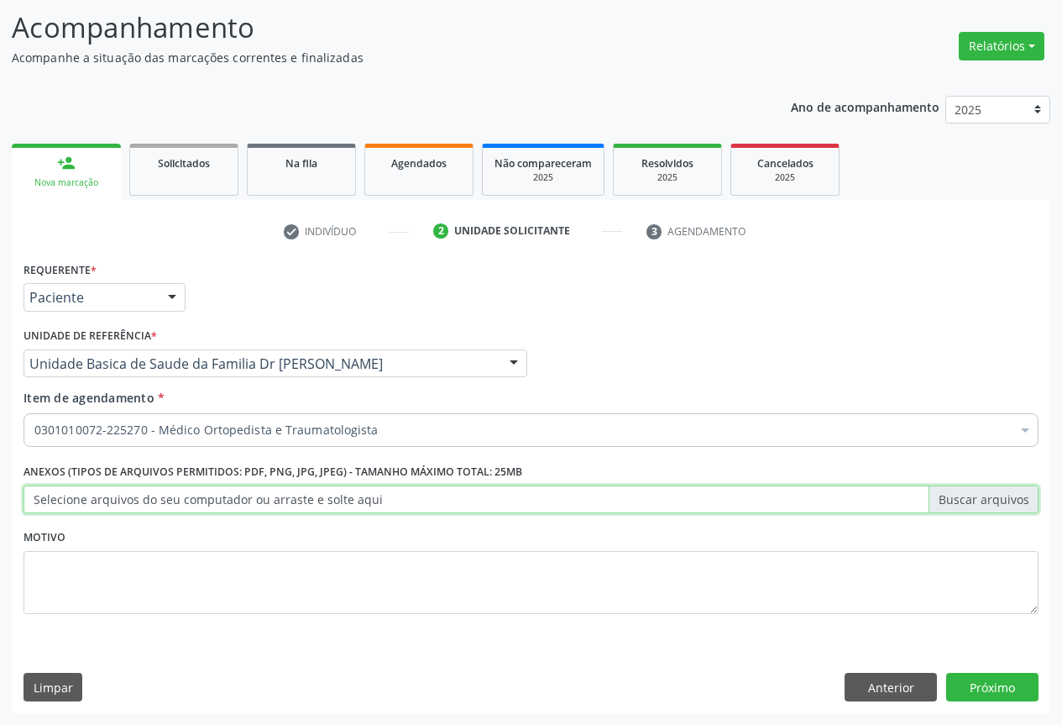
click at [103, 496] on input "Selecione arquivos do seu computador ou arraste e solte aqui" at bounding box center [531, 499] width 1015 height 29
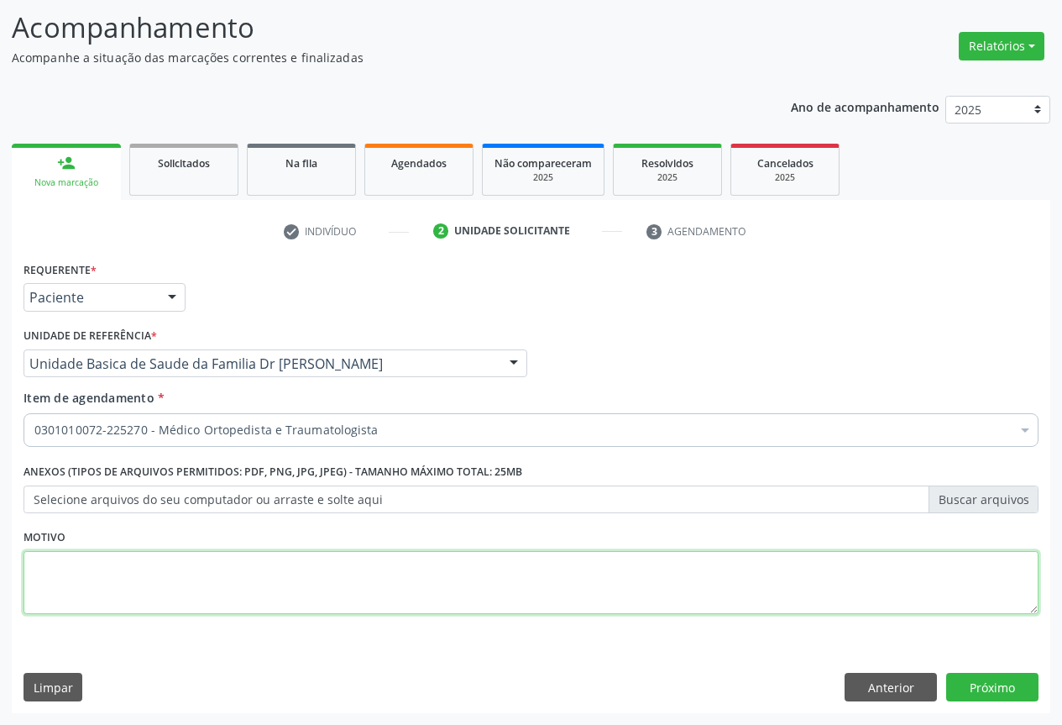
click at [422, 591] on textarea at bounding box center [531, 583] width 1015 height 64
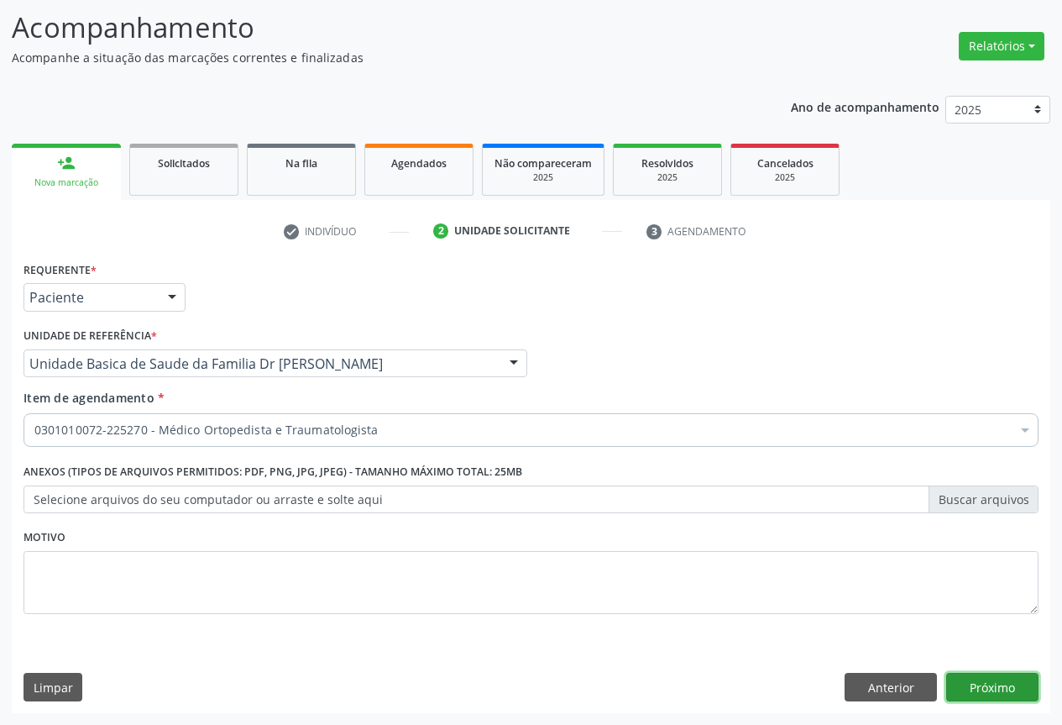
click at [1012, 692] on button "Próximo" at bounding box center [992, 687] width 92 height 29
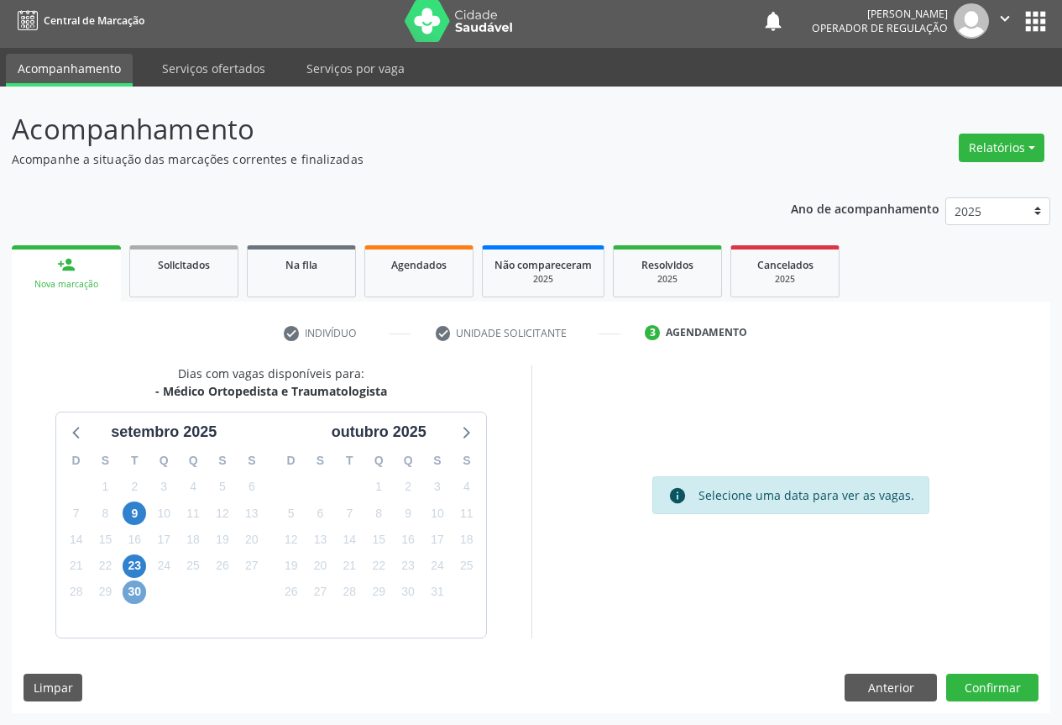
click at [134, 585] on span "30" at bounding box center [135, 592] width 24 height 24
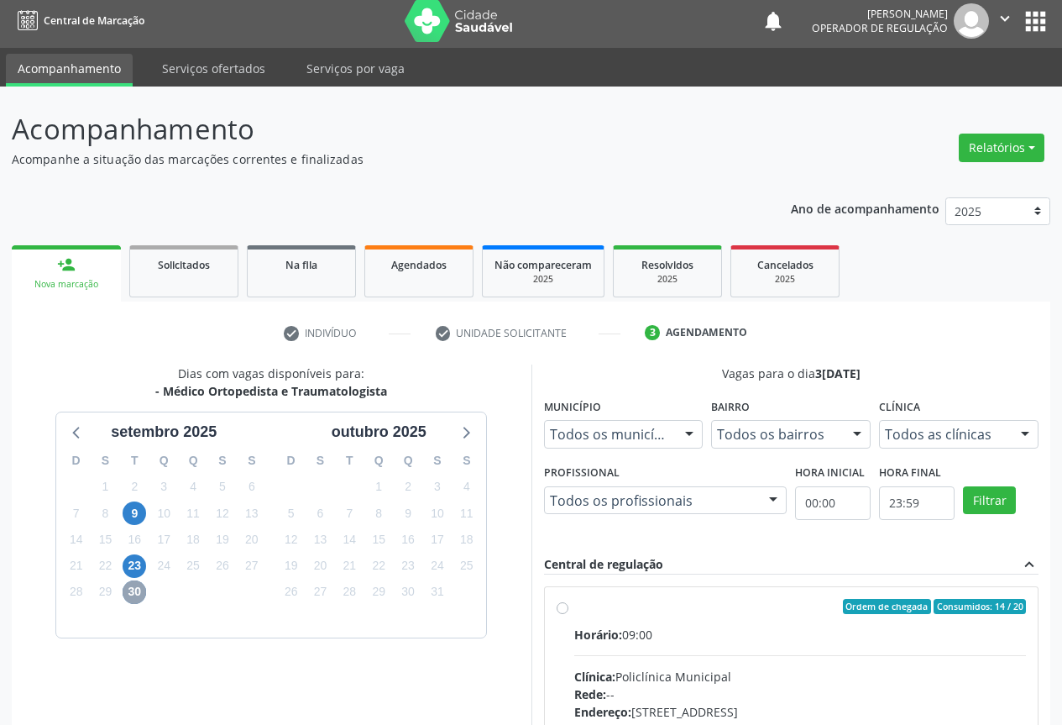
scroll to position [249, 0]
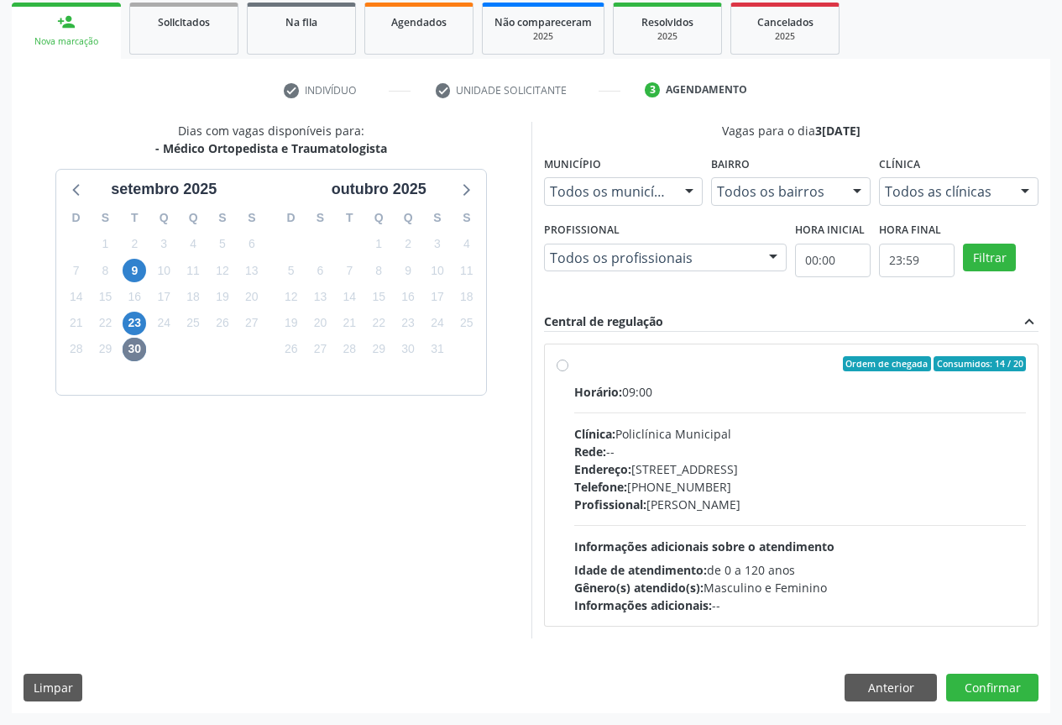
click at [574, 367] on label "Ordem de chegada Consumidos: 14 / 20 Horário: 09:00 Clínica: Policlínica Munici…" at bounding box center [800, 485] width 453 height 258
click at [566, 367] on input "Ordem de chegada Consumidos: 14 / 20 Horário: 09:00 Clínica: Policlínica Munici…" at bounding box center [563, 363] width 12 height 15
radio input "true"
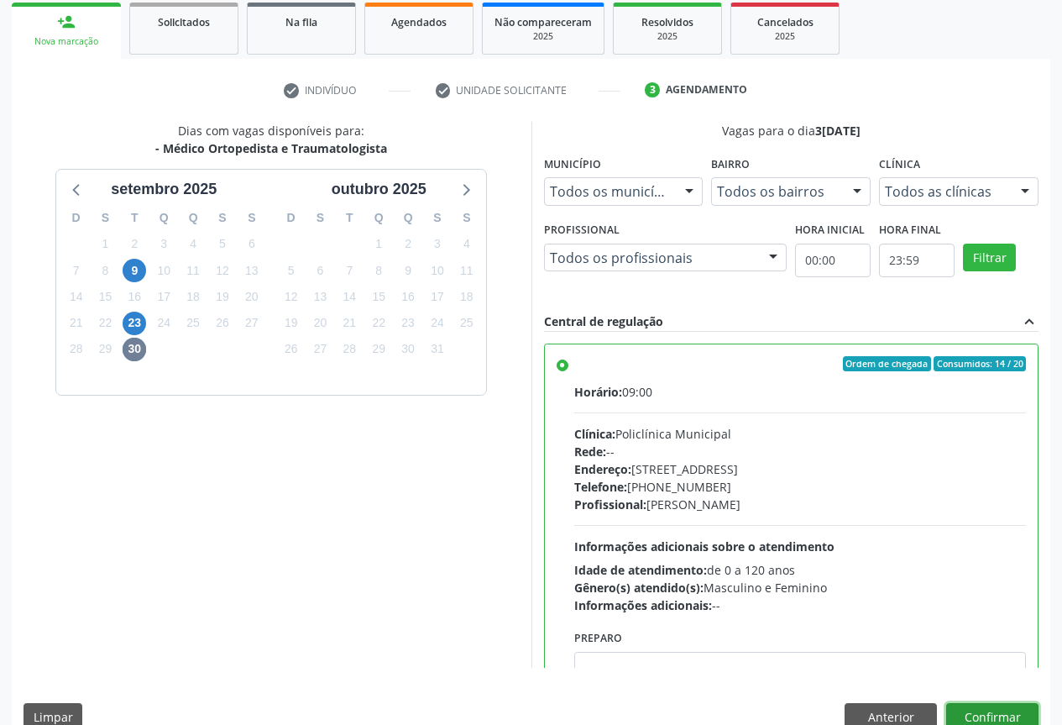
click at [989, 716] on button "Confirmar" at bounding box center [992, 717] width 92 height 29
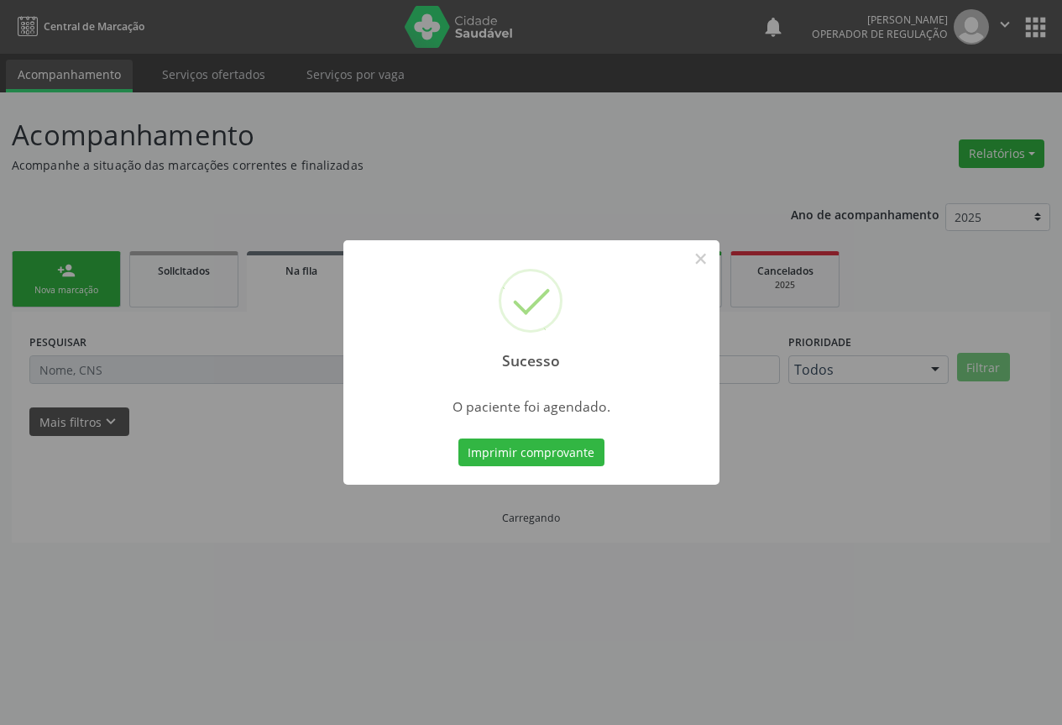
scroll to position [0, 0]
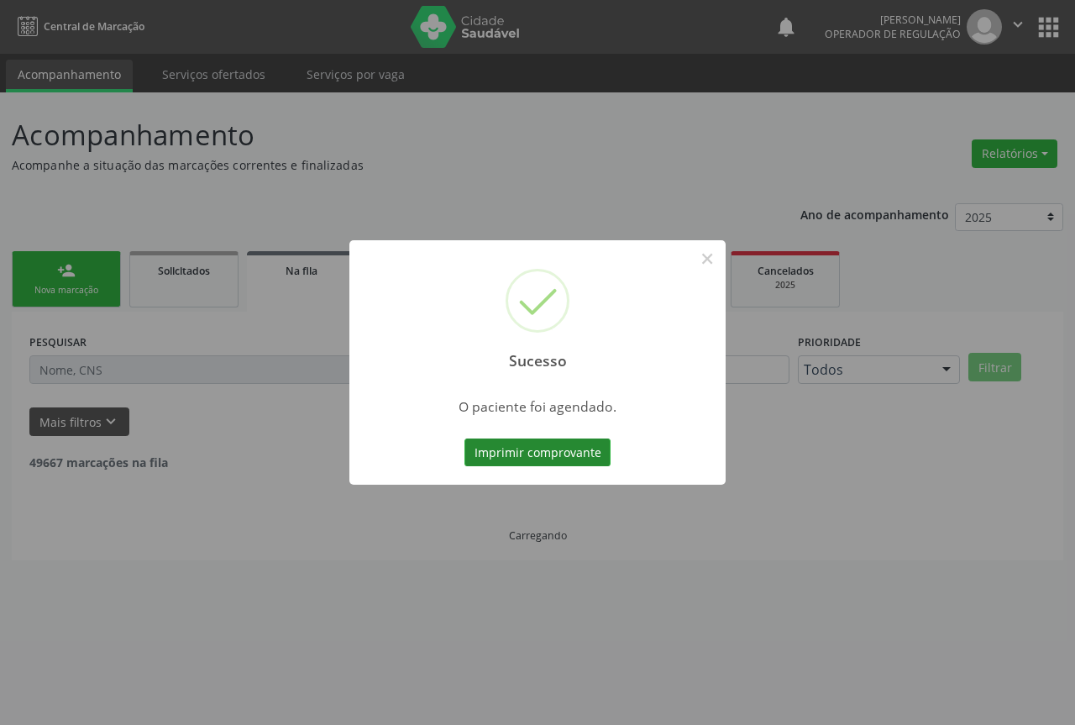
click at [513, 453] on button "Imprimir comprovante" at bounding box center [537, 452] width 146 height 29
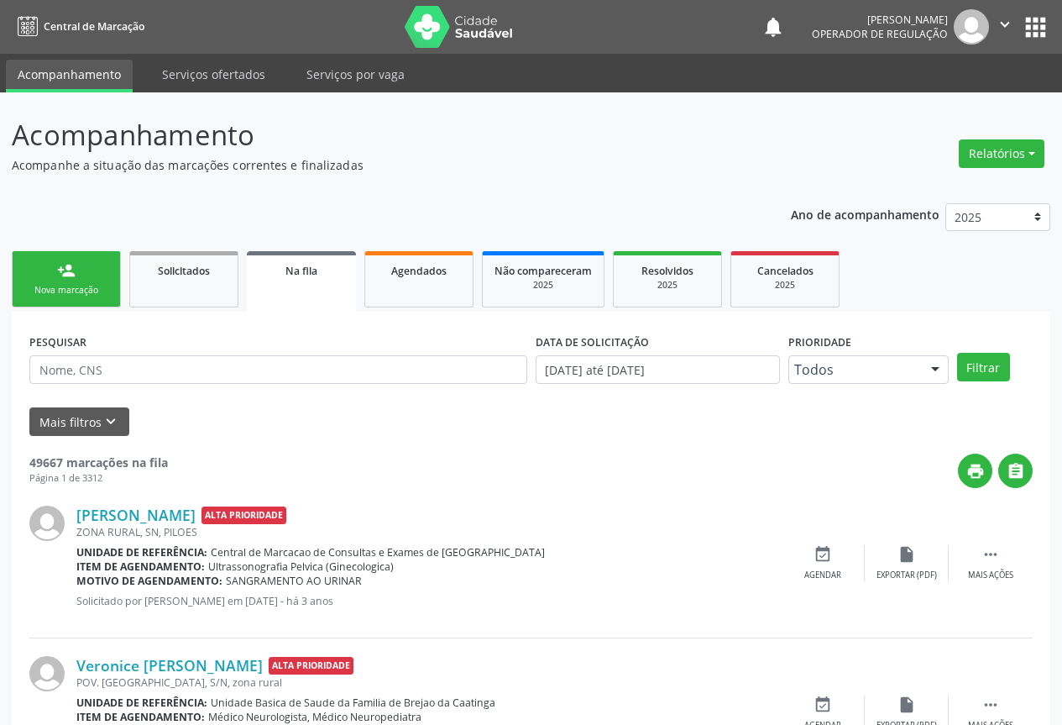
click at [97, 270] on link "person_add Nova marcação" at bounding box center [66, 279] width 109 height 56
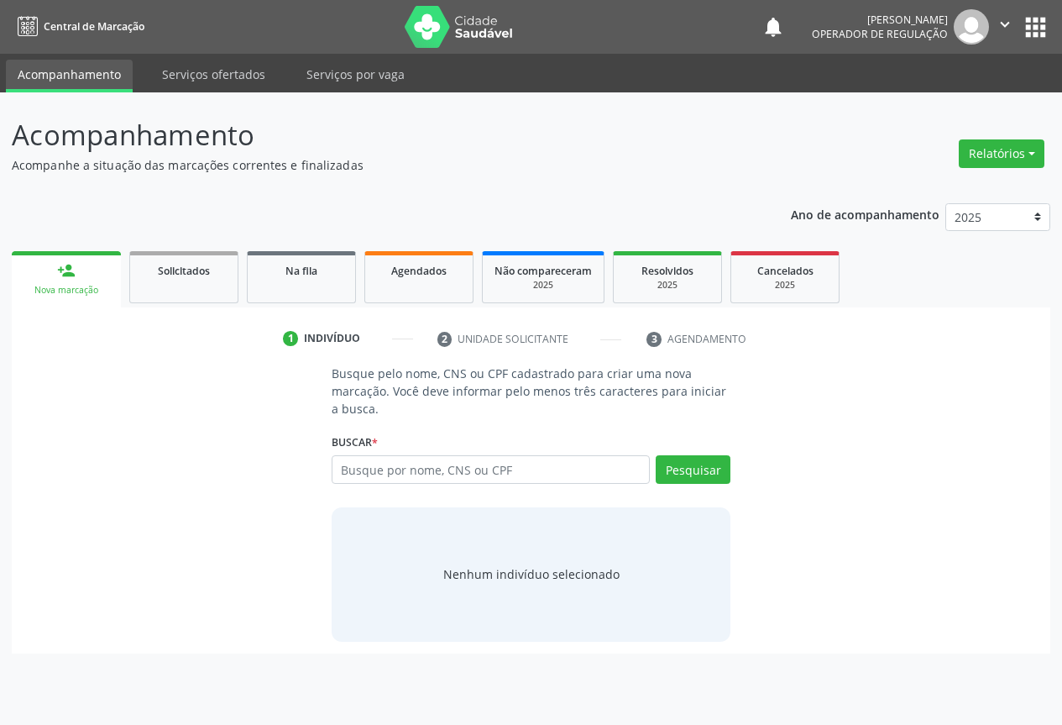
click at [130, 365] on div "Busque pelo nome, CNS ou CPF cadastrado para criar uma nova marcação. Você deve…" at bounding box center [531, 502] width 1015 height 276
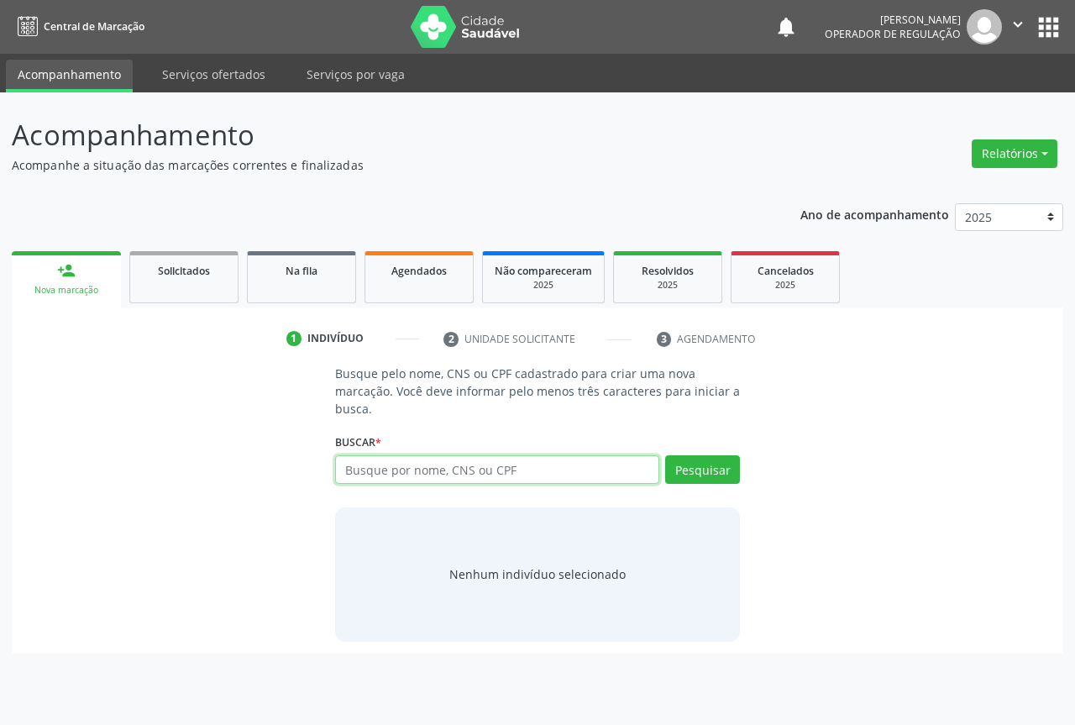
click at [411, 469] on input "text" at bounding box center [497, 469] width 324 height 29
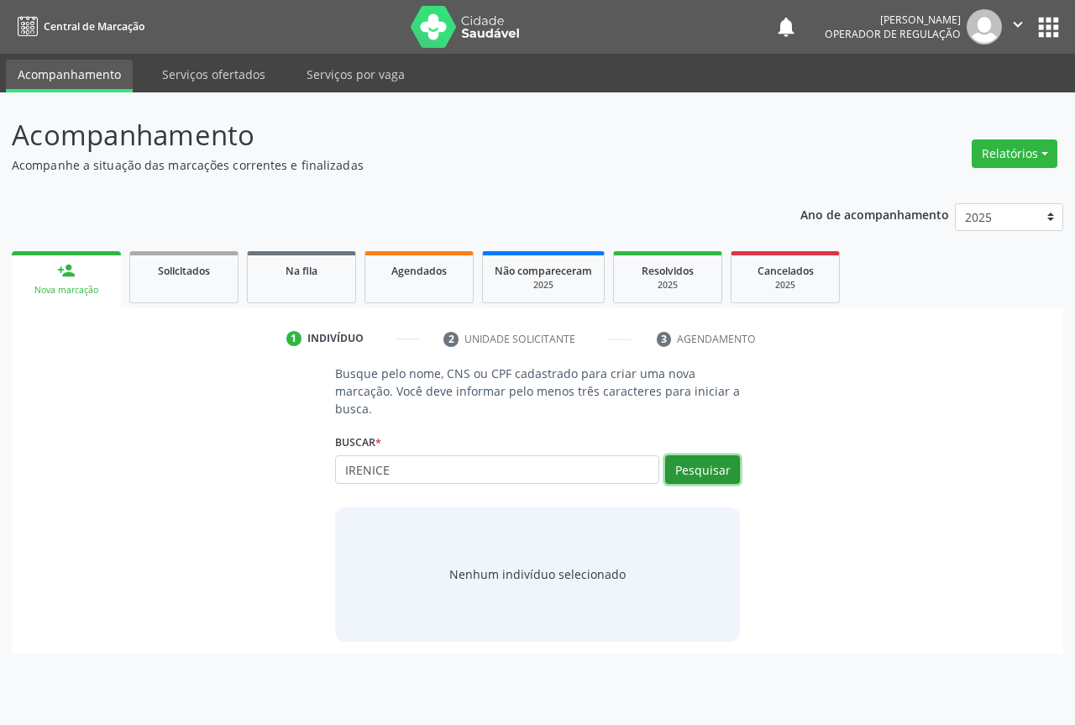
click at [710, 462] on button "Pesquisar" at bounding box center [702, 469] width 75 height 29
click at [433, 469] on input "IRENICE" at bounding box center [497, 469] width 324 height 29
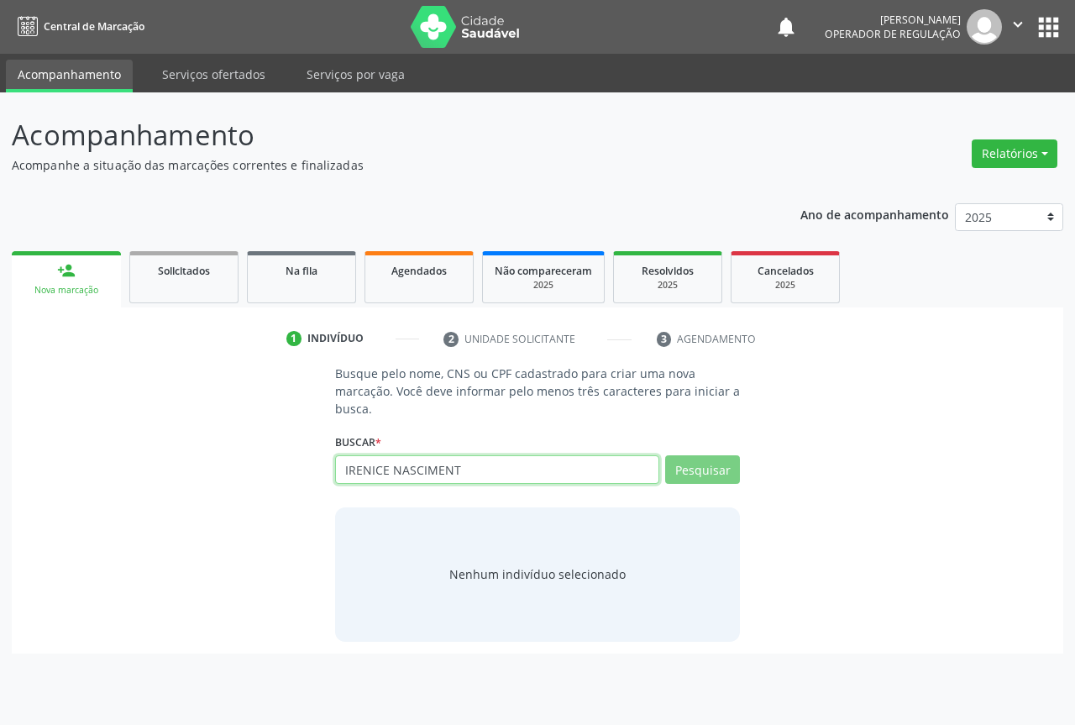
type input "IRENICE NASCIMENTO"
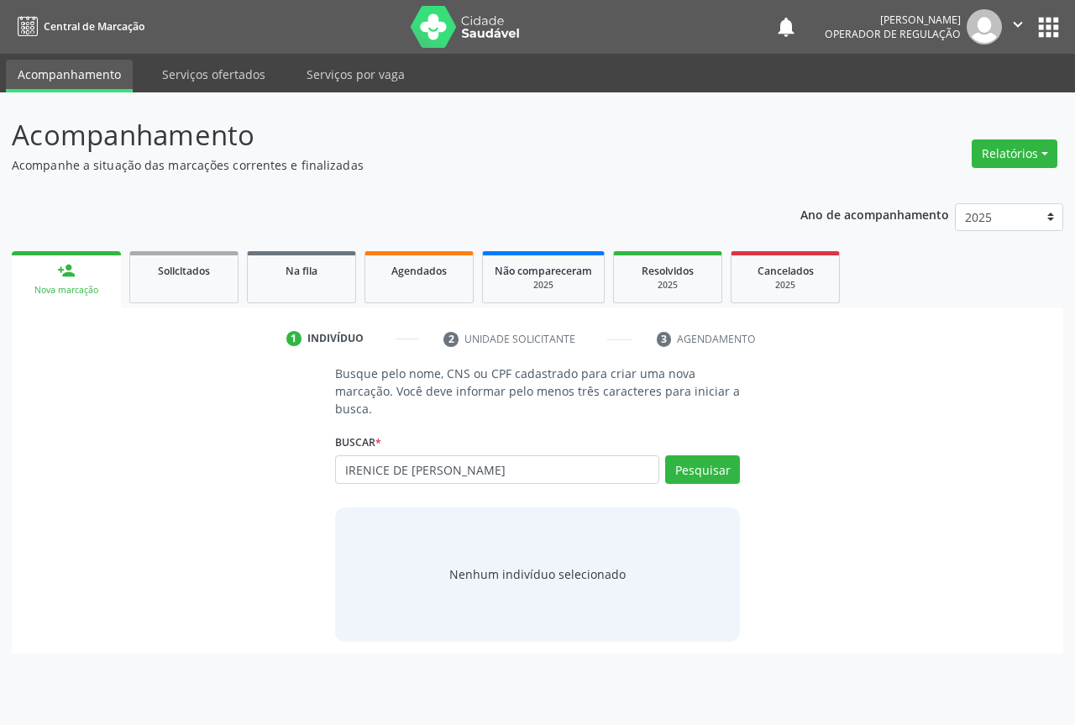
type input "IRENICE DE [PERSON_NAME]"
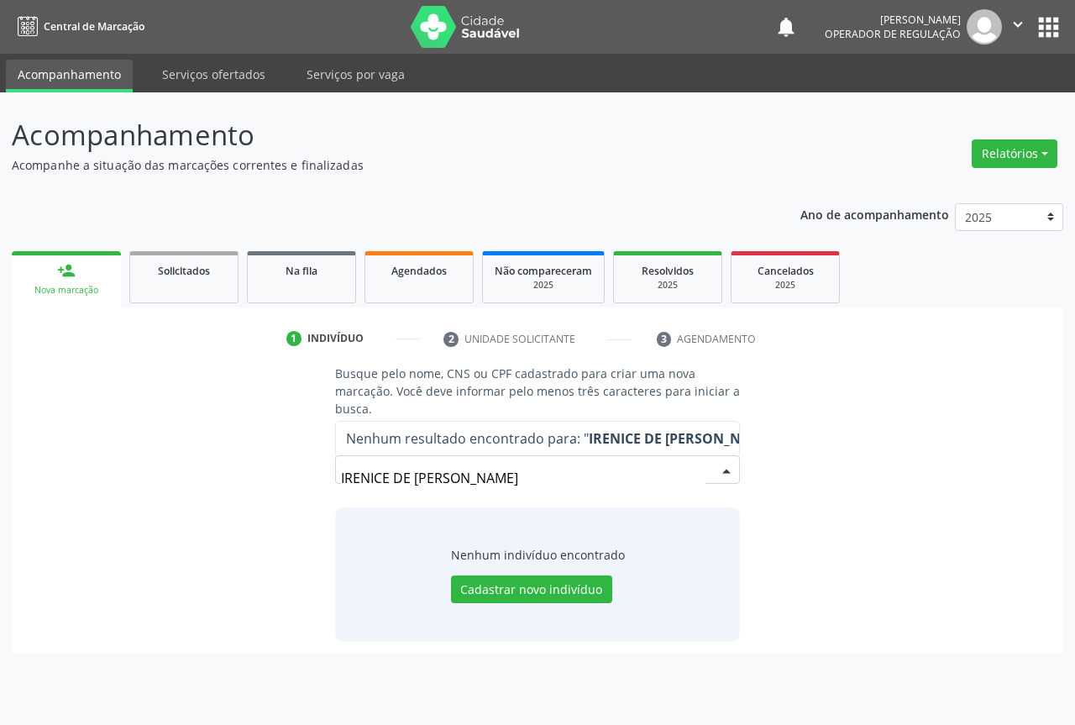
click at [462, 480] on input "IRENICE DE [PERSON_NAME]" at bounding box center [523, 478] width 364 height 34
click at [395, 485] on input "IRENICE DE [PERSON_NAME]" at bounding box center [523, 478] width 364 height 34
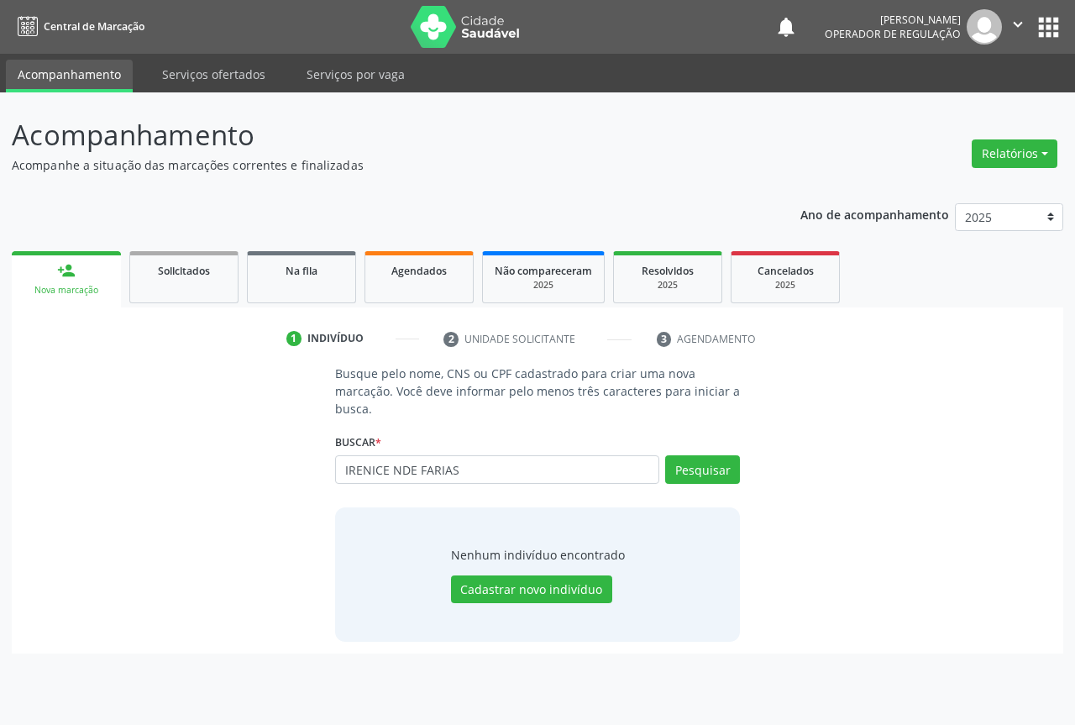
click at [399, 468] on input "IRENICE NDE FARIAS" at bounding box center [497, 469] width 324 height 29
type input "IRENICE NASCIMENTO DE [PERSON_NAME]"
click at [697, 464] on button "Pesquisar" at bounding box center [702, 469] width 75 height 29
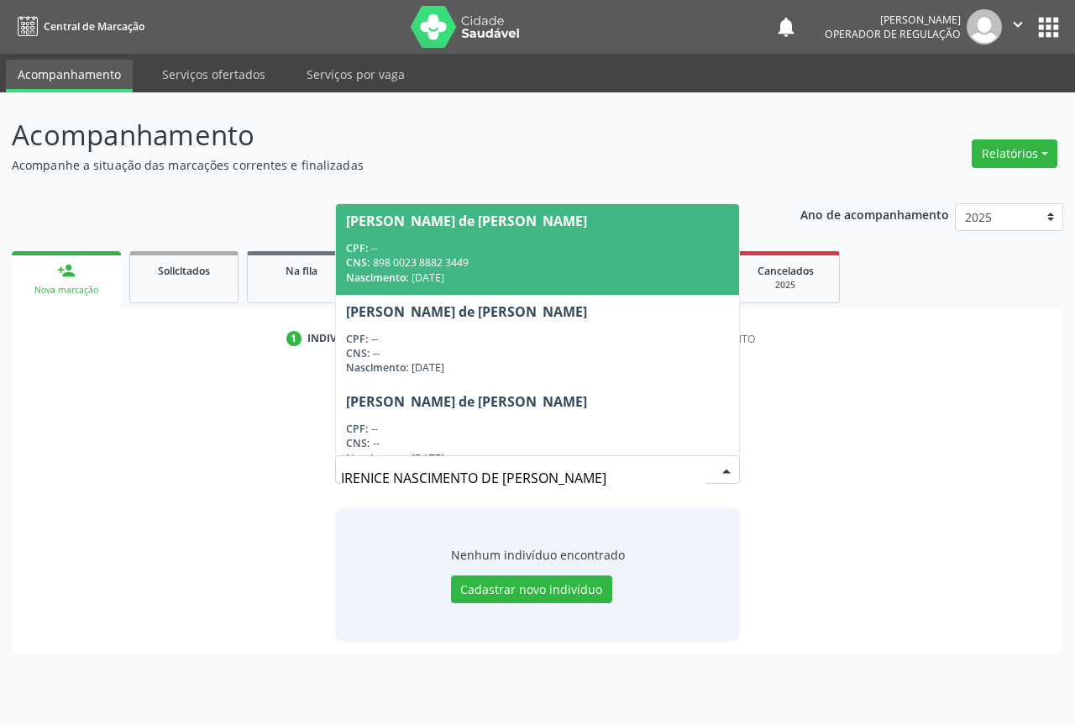
click at [410, 257] on div "CNS: 898 0023 8882 3449" at bounding box center [537, 262] width 383 height 14
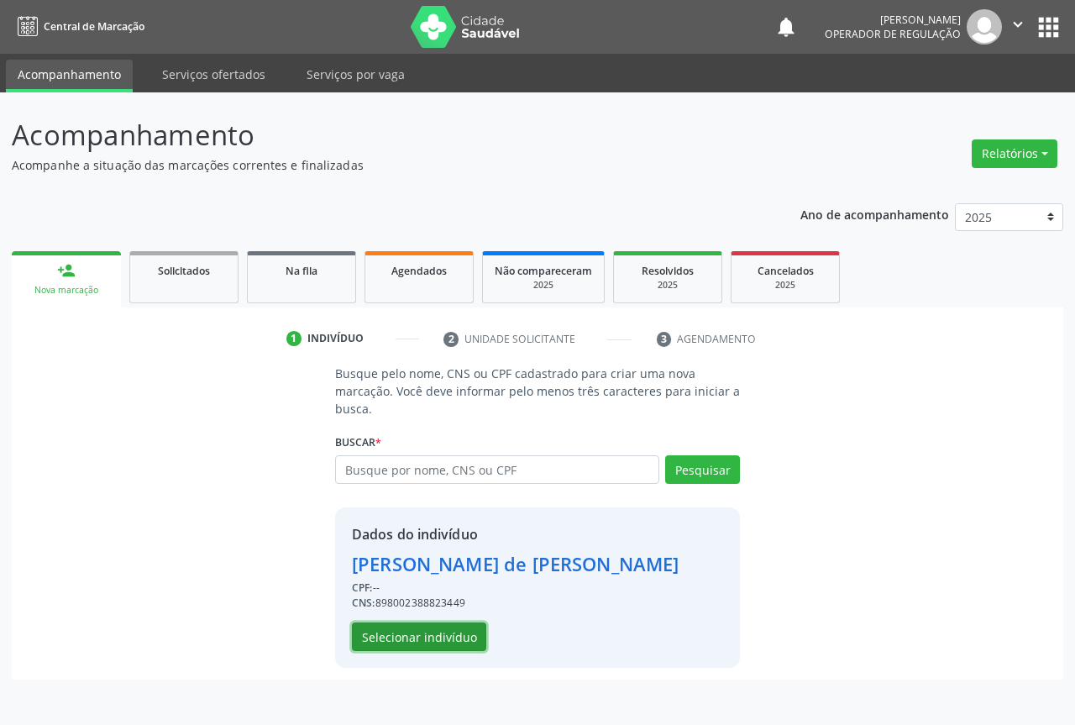
click at [419, 630] on button "Selecionar indivíduo" at bounding box center [419, 636] width 134 height 29
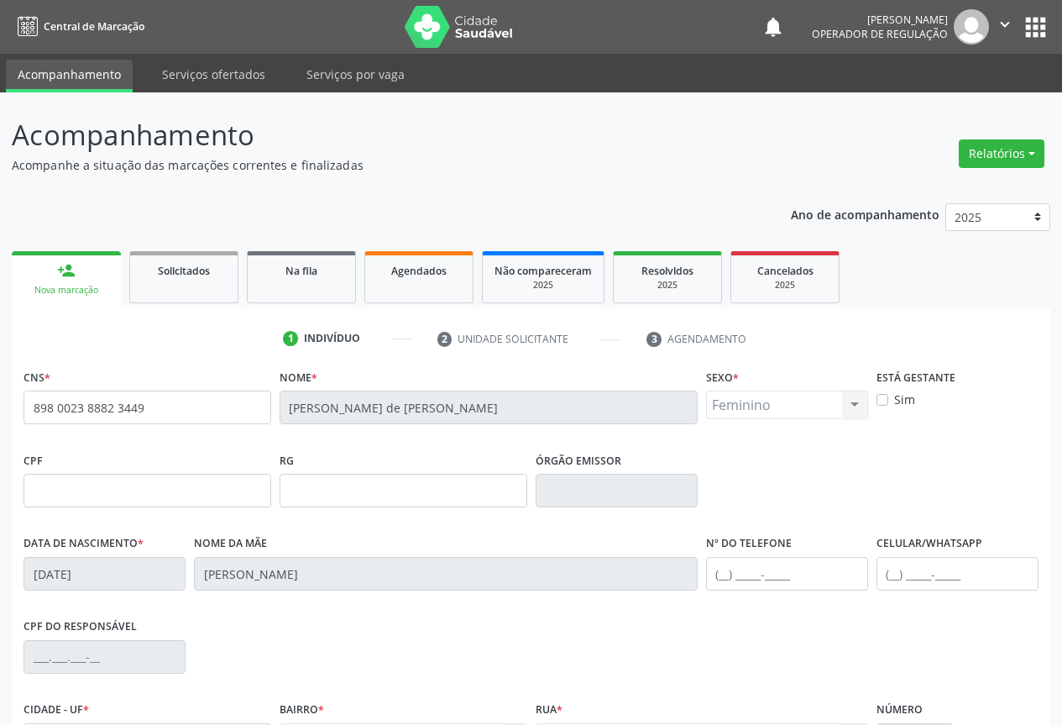
scroll to position [186, 0]
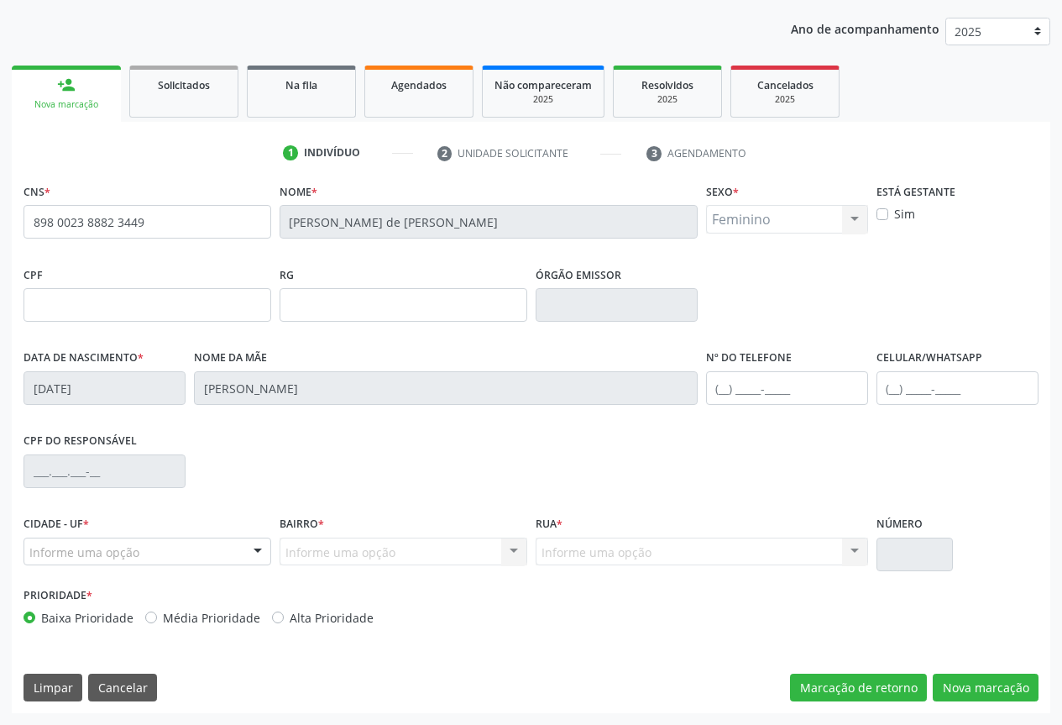
click at [256, 544] on div at bounding box center [257, 552] width 25 height 29
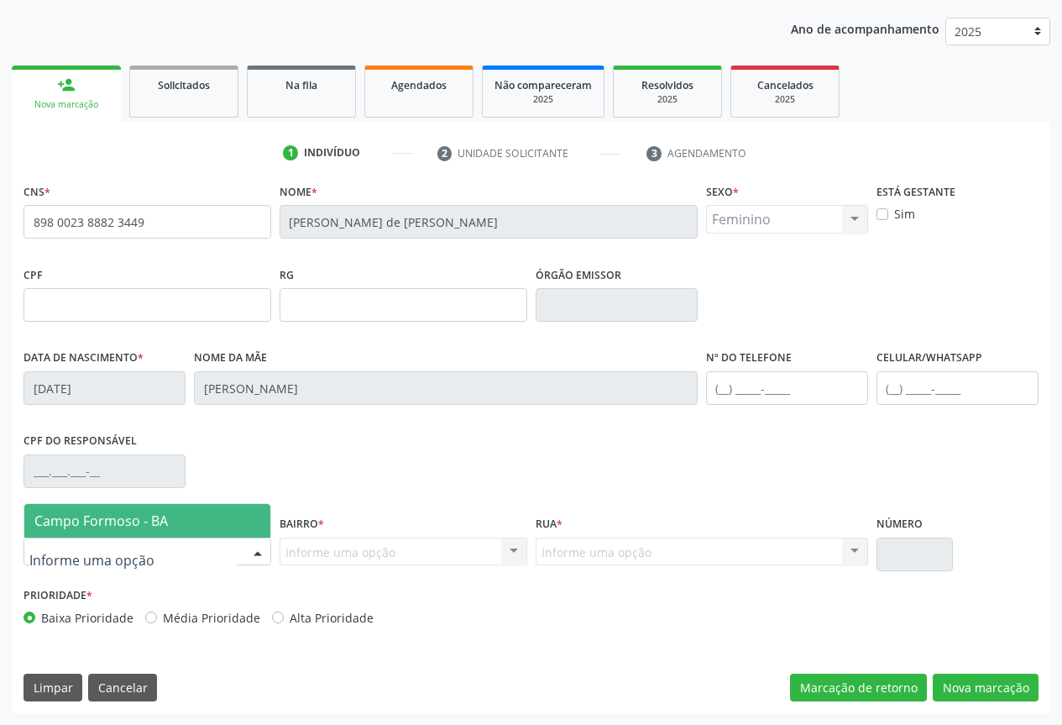
click at [66, 104] on div "Nova marcação" at bounding box center [67, 104] width 86 height 13
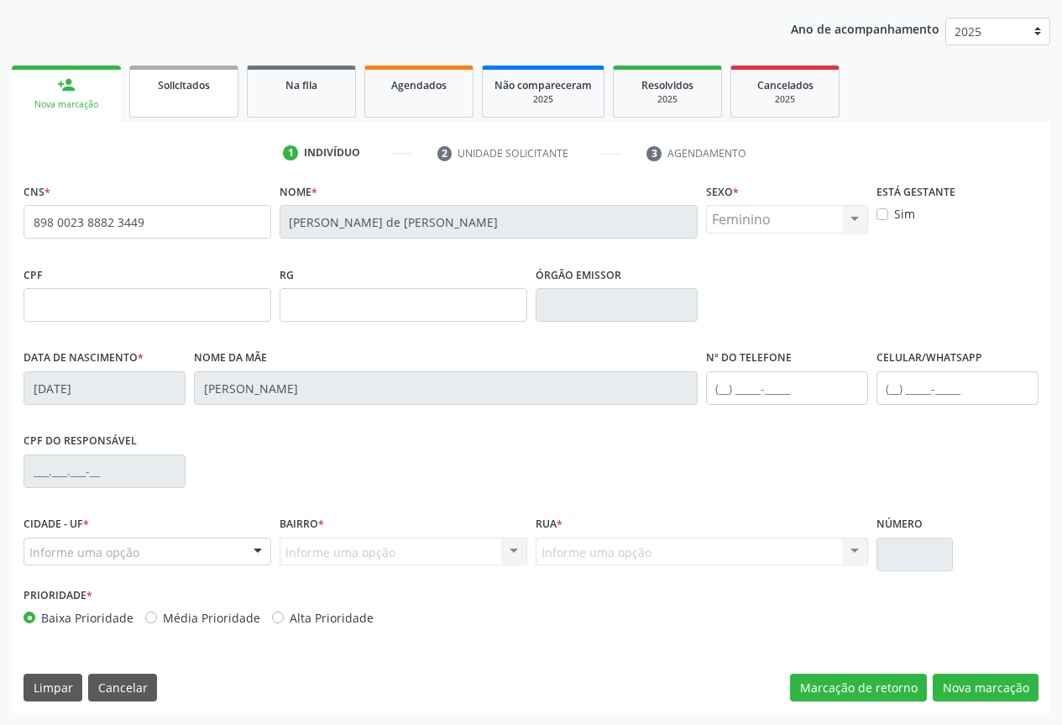
click at [184, 97] on link "Solicitados" at bounding box center [183, 91] width 109 height 52
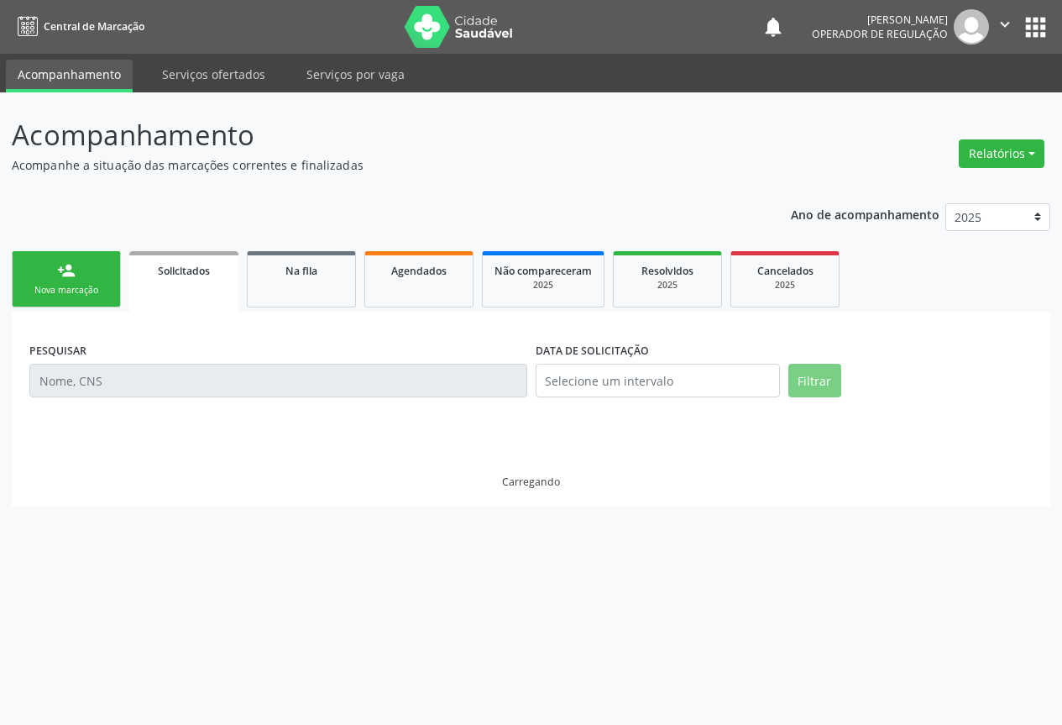
scroll to position [0, 0]
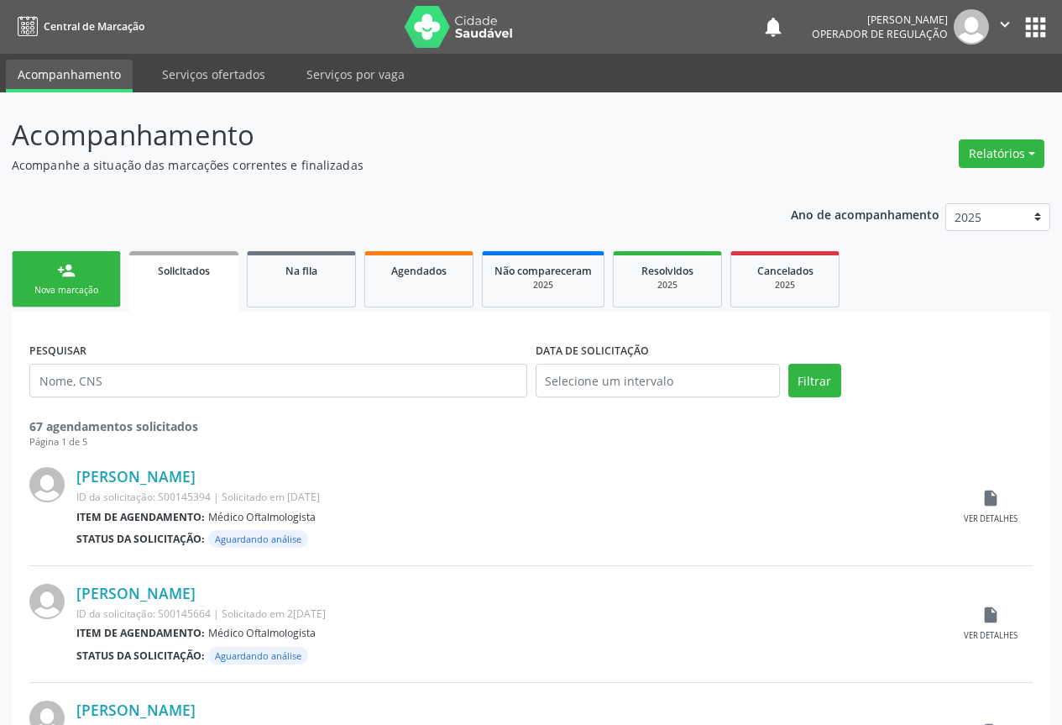
click at [42, 285] on div "Nova marcação" at bounding box center [66, 290] width 84 height 13
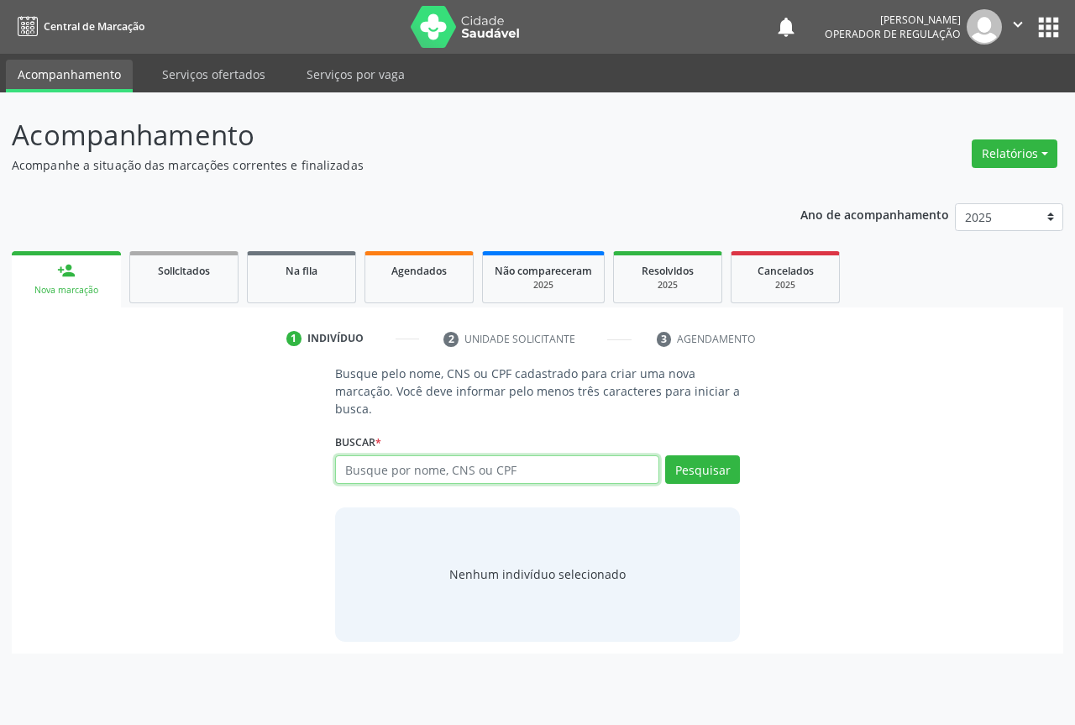
click at [374, 458] on input "text" at bounding box center [497, 469] width 324 height 29
type input "IRENICE NASCIMENTO"
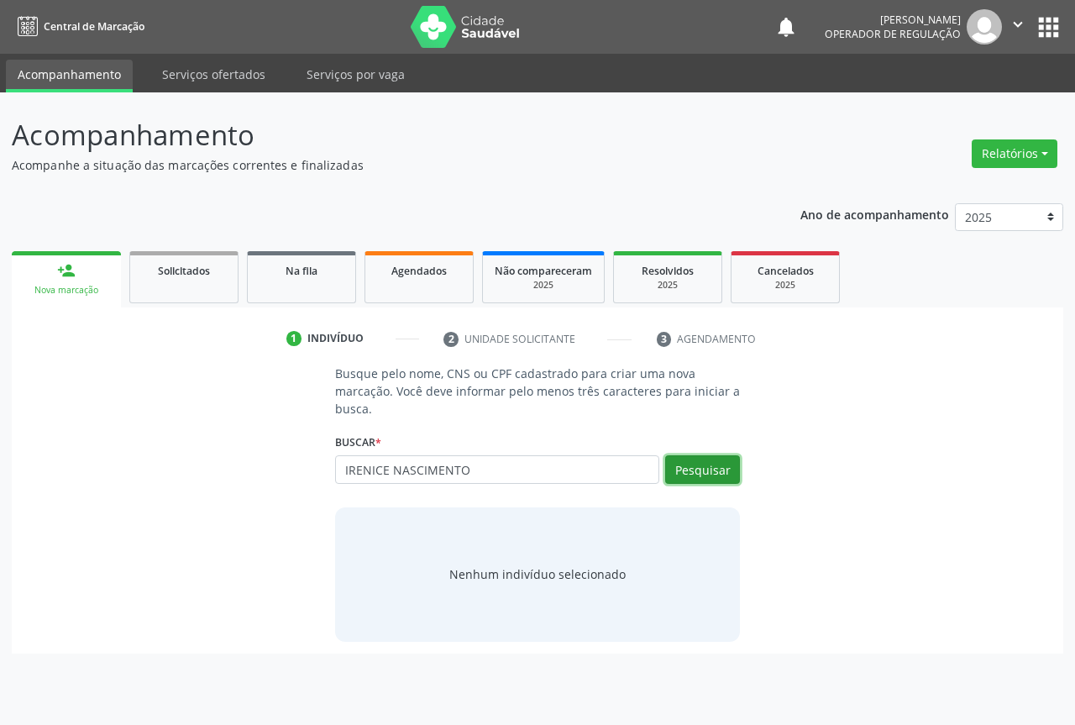
click at [699, 462] on button "Pesquisar" at bounding box center [702, 469] width 75 height 29
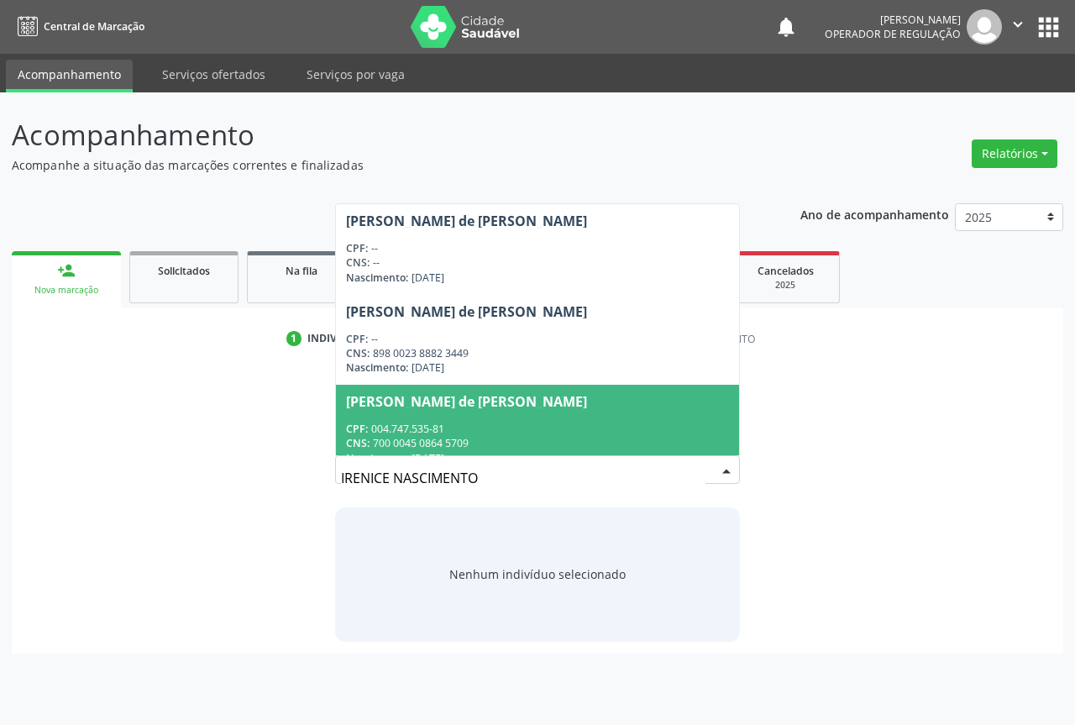
click at [422, 439] on div "CNS: 700 0045 0864 5709" at bounding box center [537, 443] width 383 height 14
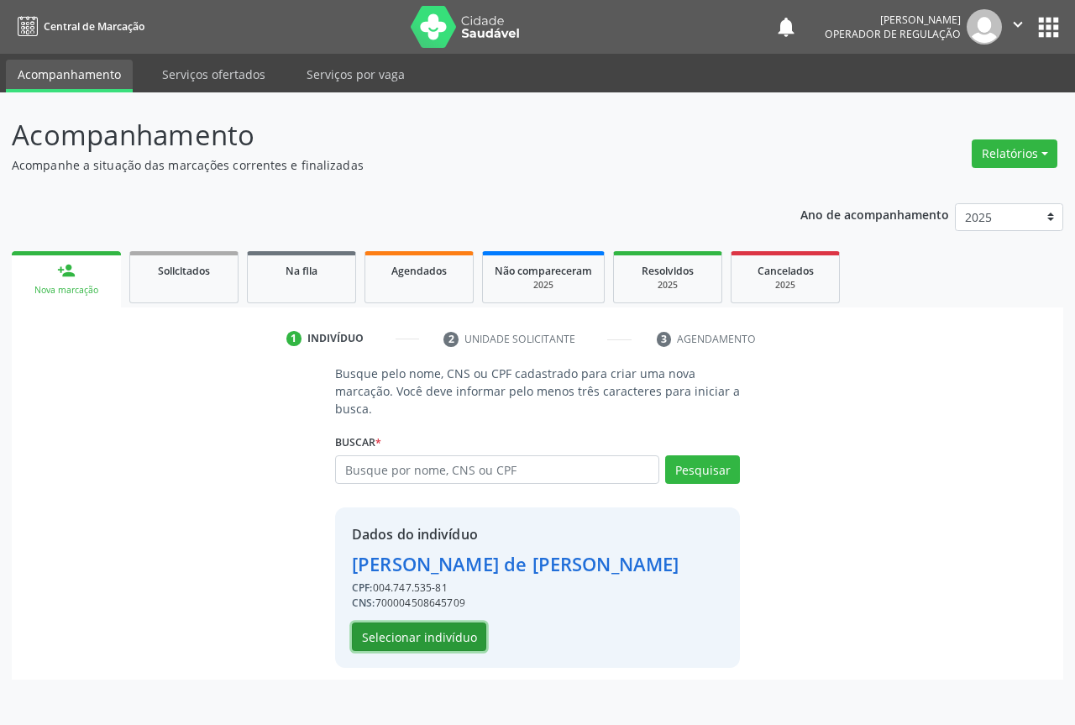
click at [412, 640] on button "Selecionar indivíduo" at bounding box center [419, 636] width 134 height 29
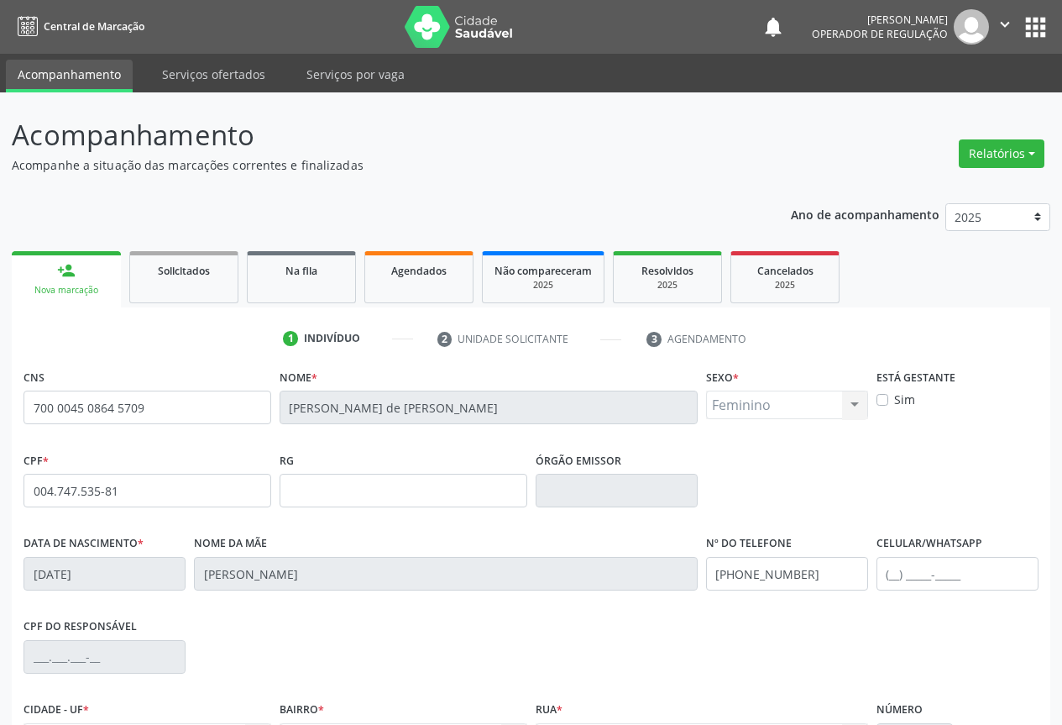
scroll to position [186, 0]
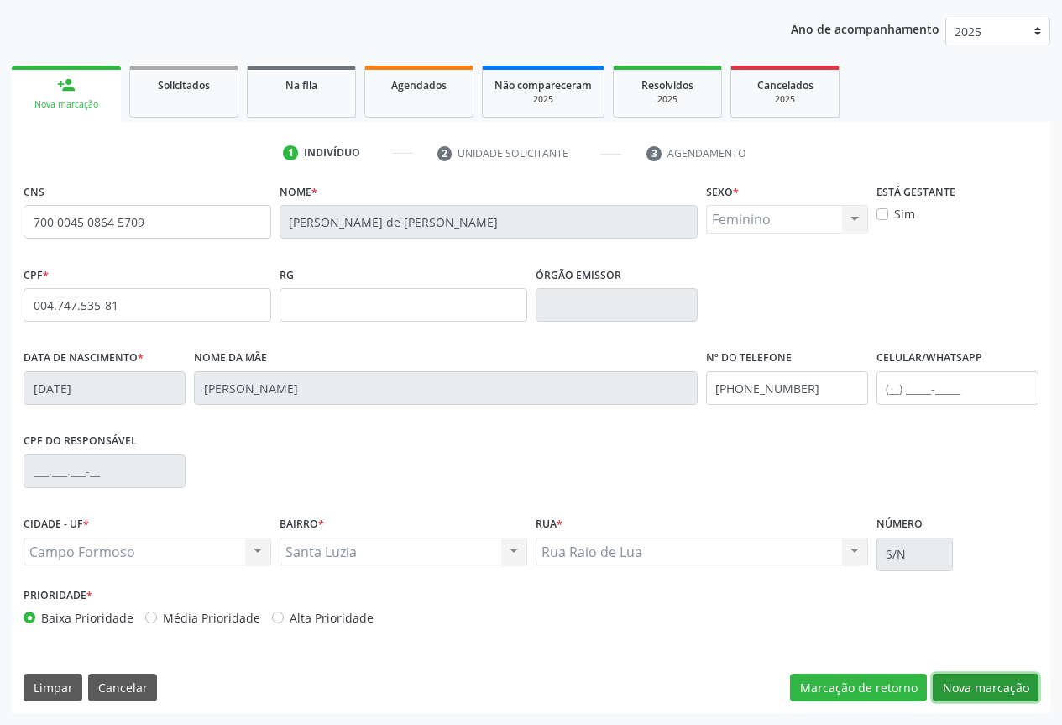
drag, startPoint x: 982, startPoint y: 685, endPoint x: 700, endPoint y: 496, distance: 339.6
click at [982, 684] on button "Nova marcação" at bounding box center [986, 687] width 106 height 29
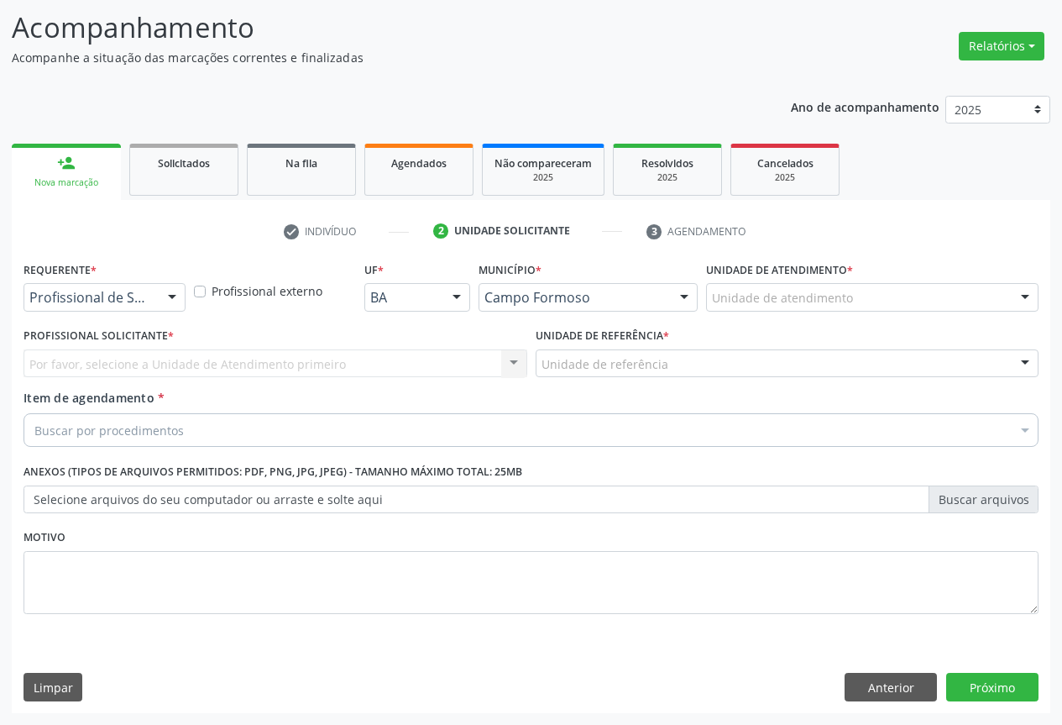
scroll to position [107, 0]
click at [158, 291] on div "Profissional de Saúde" at bounding box center [105, 297] width 162 height 29
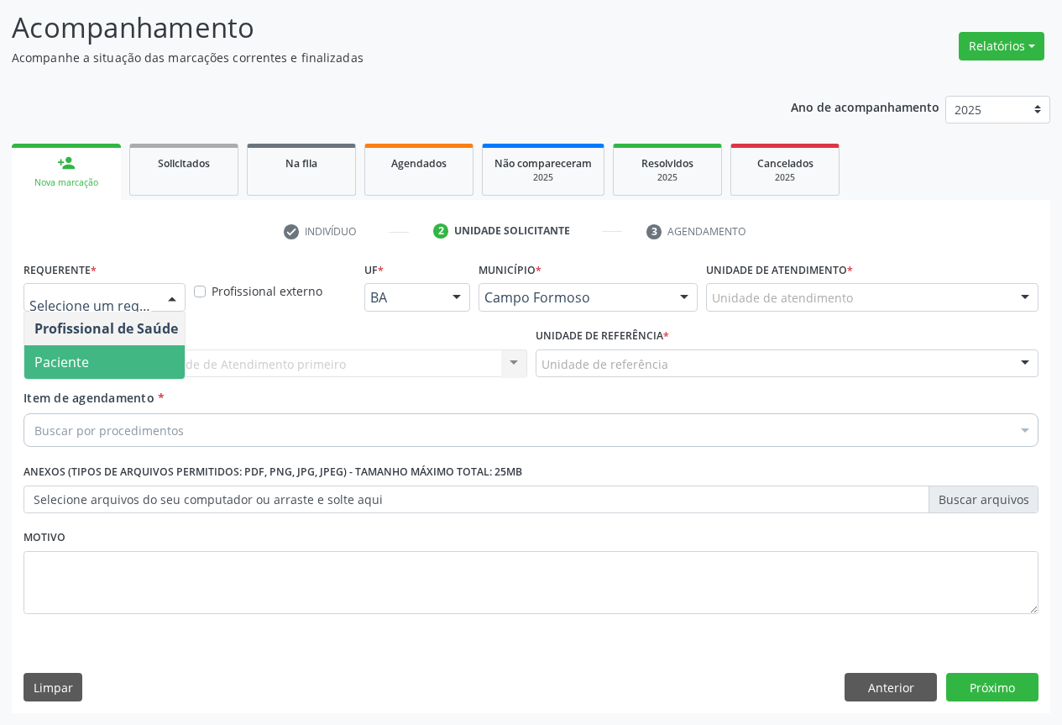
click at [78, 364] on span "Paciente" at bounding box center [61, 362] width 55 height 18
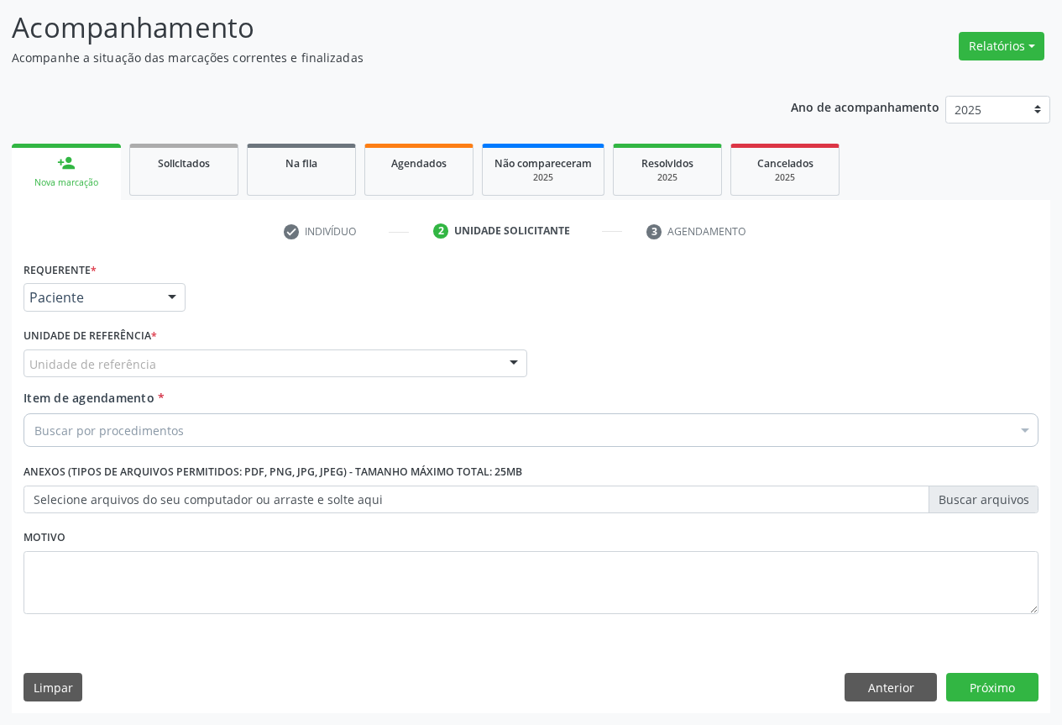
drag, startPoint x: 282, startPoint y: 364, endPoint x: 198, endPoint y: 382, distance: 86.0
click at [280, 364] on div "Unidade de referência" at bounding box center [276, 363] width 504 height 29
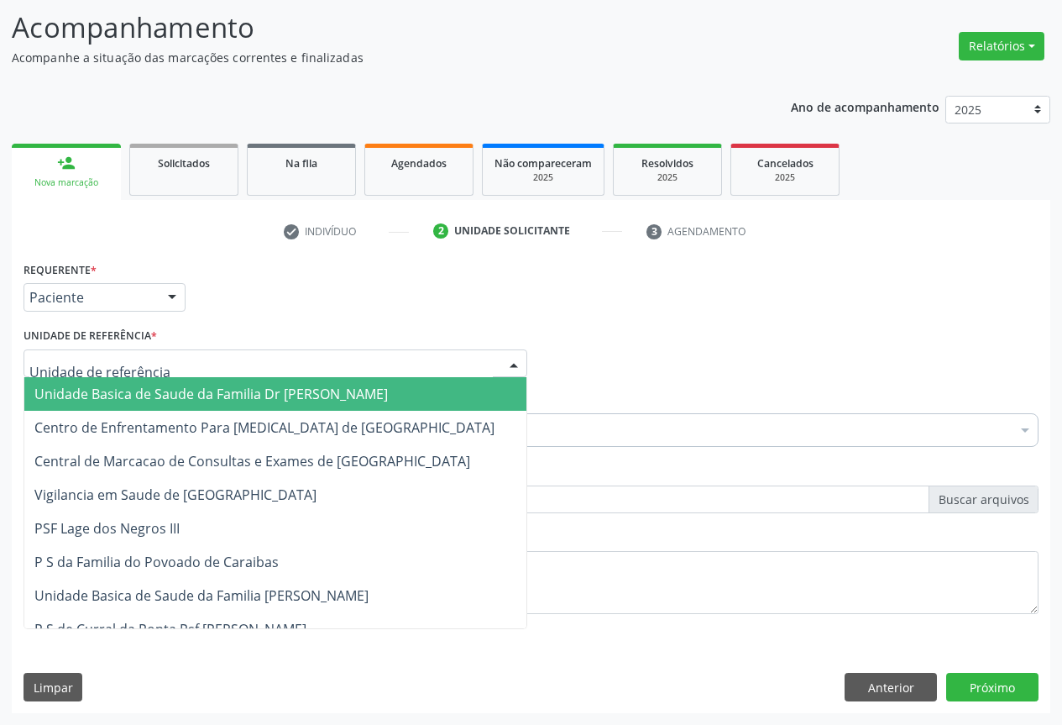
click at [182, 387] on span "Unidade Basica de Saude da Familia Dr [PERSON_NAME]" at bounding box center [211, 394] width 354 height 18
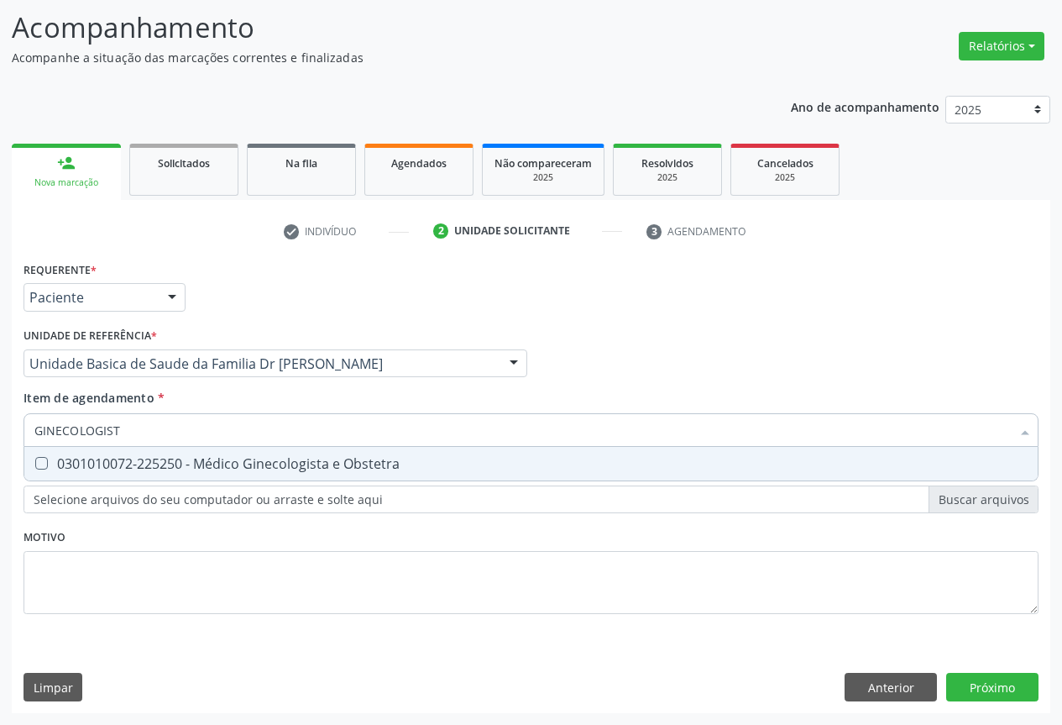
type input "GINECOLOGISTA"
click at [244, 461] on div "0301010072-225250 - Médico Ginecologista e Obstetra" at bounding box center [530, 463] width 993 height 13
checkbox Obstetra "true"
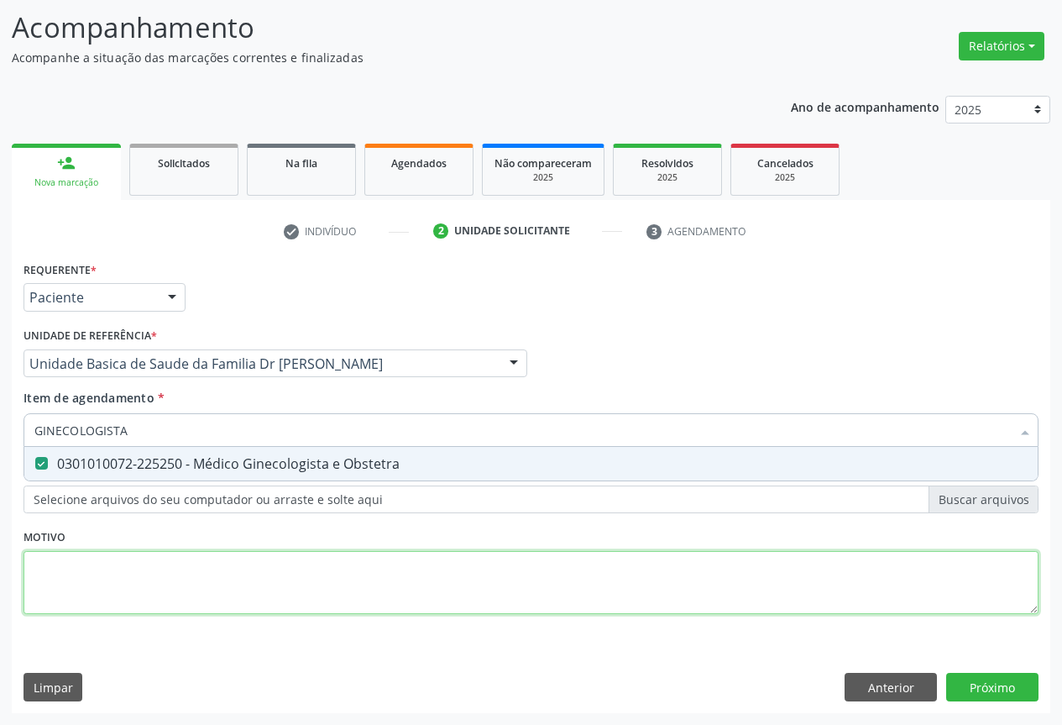
click at [228, 565] on div "Requerente * Paciente Profissional de Saúde Paciente Nenhum resultado encontrad…" at bounding box center [531, 447] width 1015 height 380
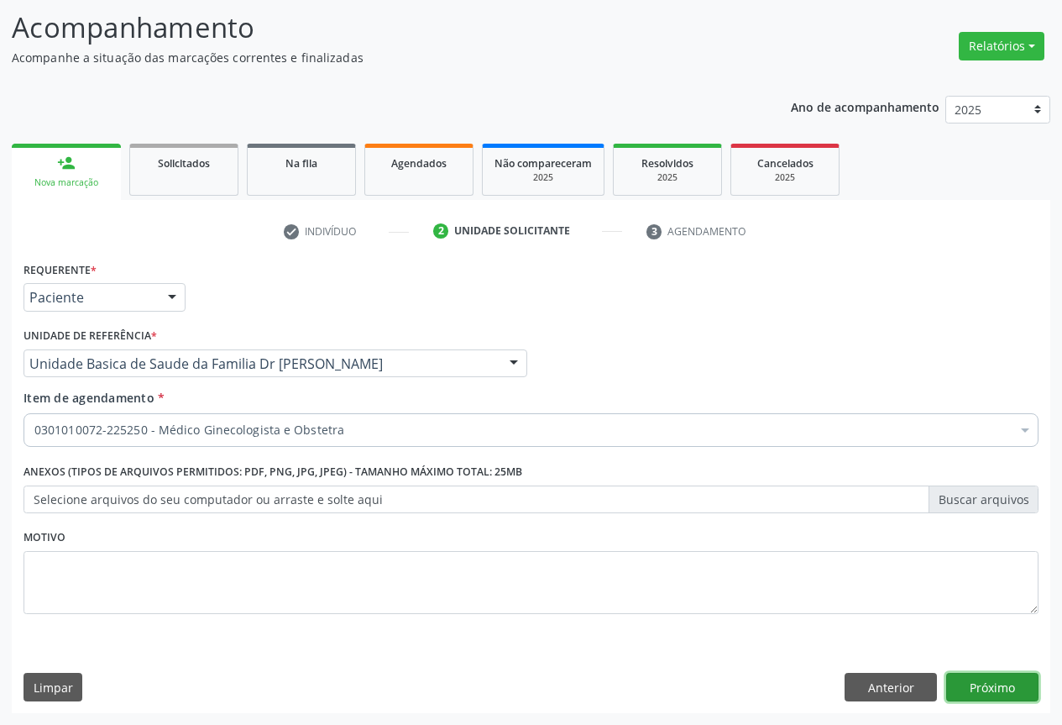
click at [993, 684] on button "Próximo" at bounding box center [992, 687] width 92 height 29
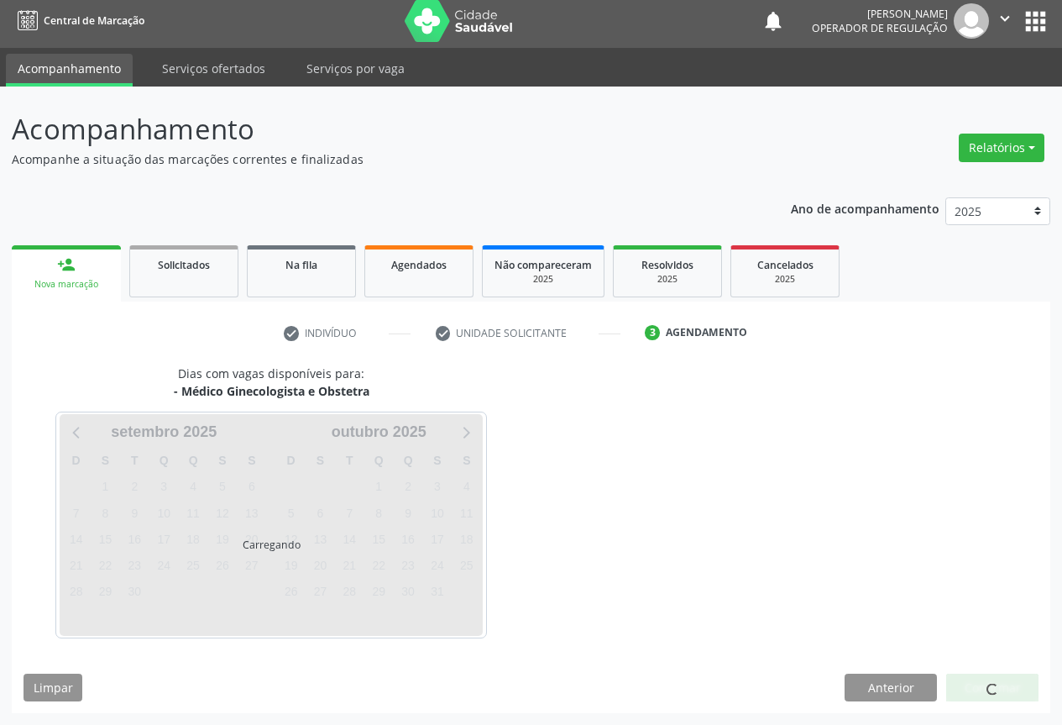
scroll to position [6, 0]
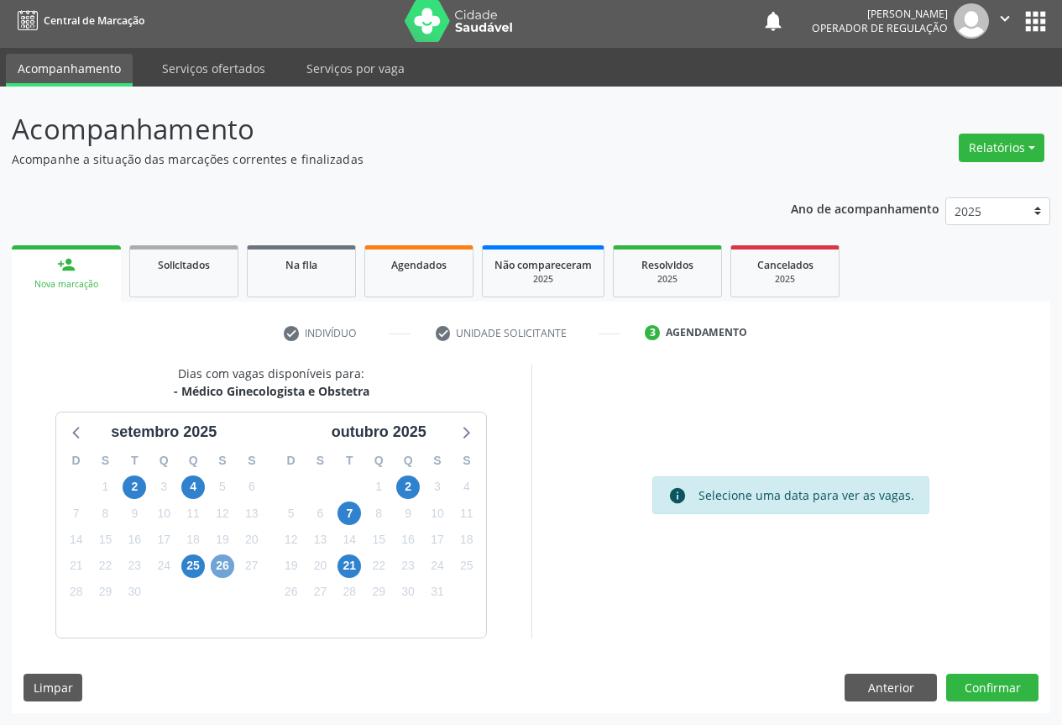
click at [214, 560] on span "26" at bounding box center [223, 566] width 24 height 24
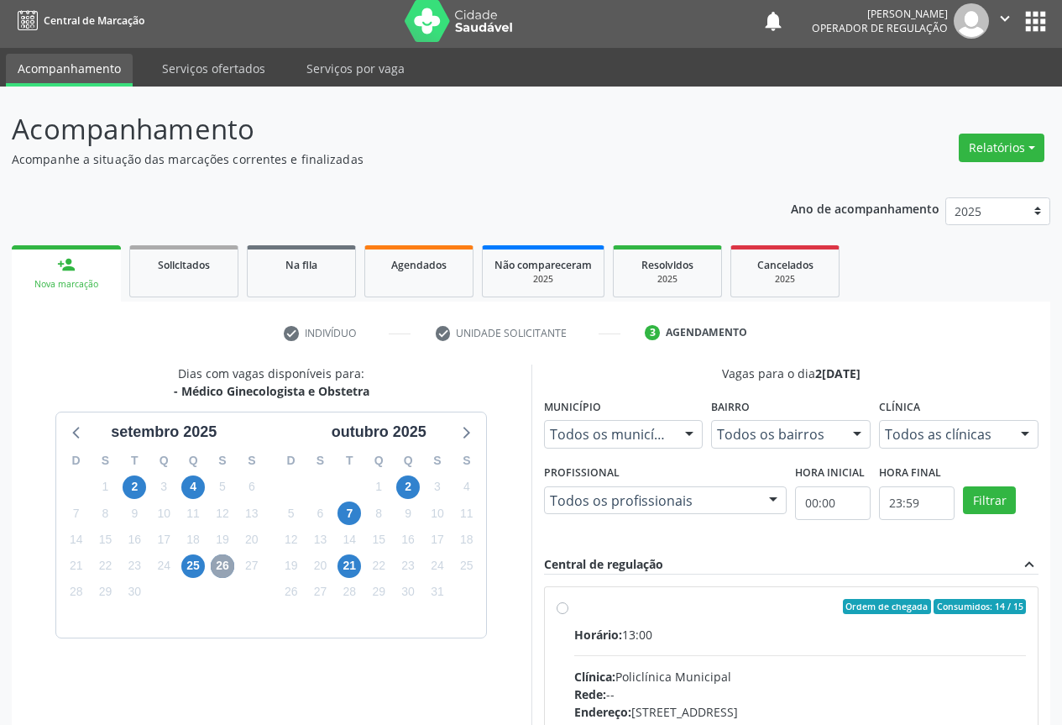
scroll to position [249, 0]
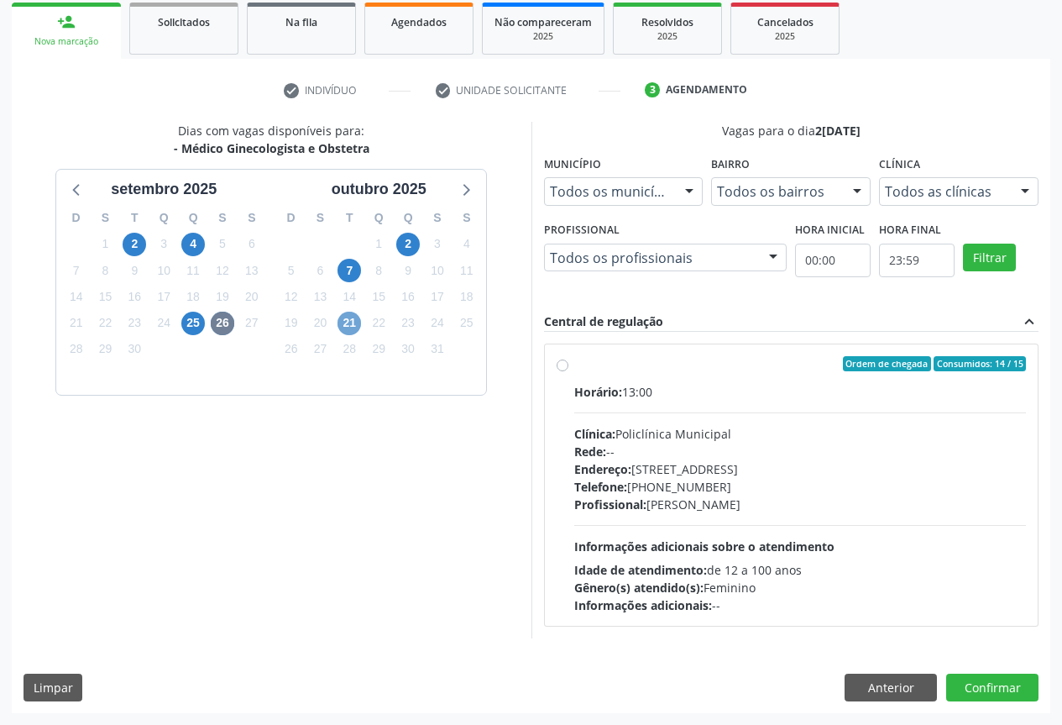
click at [348, 319] on span "21" at bounding box center [350, 324] width 24 height 24
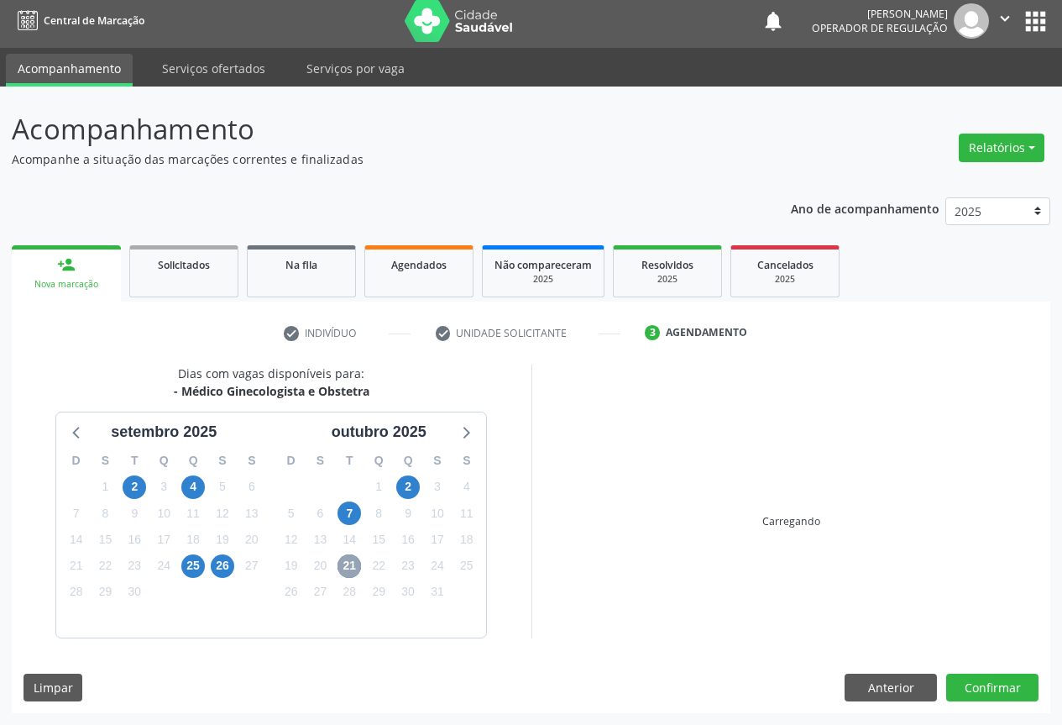
scroll to position [6, 0]
click at [407, 483] on span "2" at bounding box center [408, 487] width 24 height 24
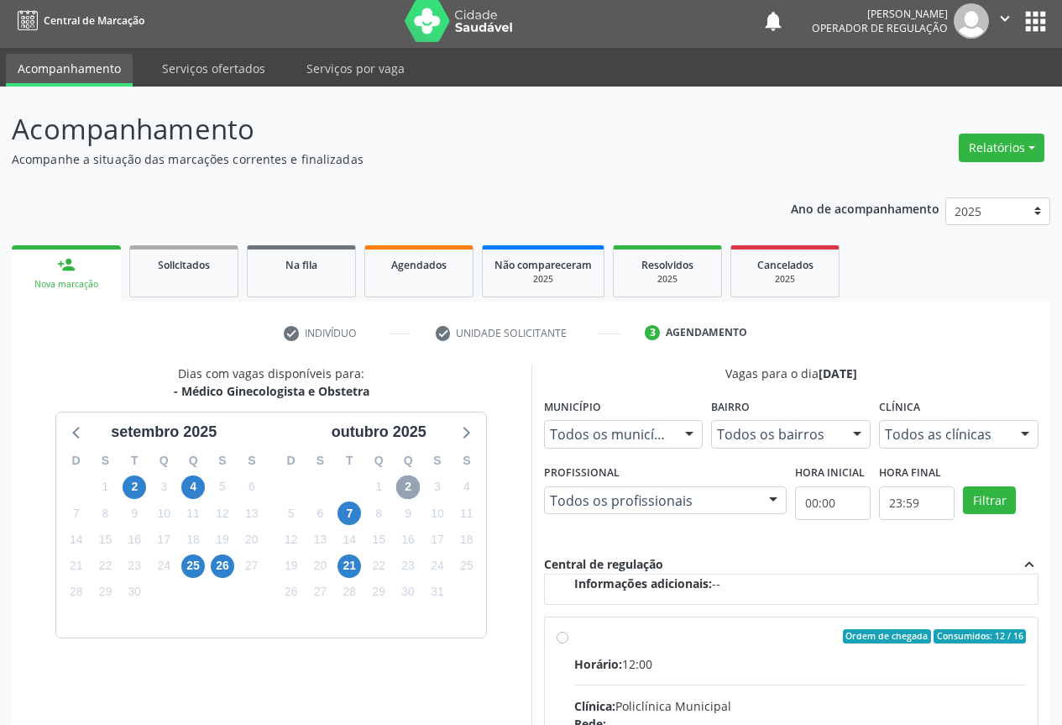
scroll to position [279, 0]
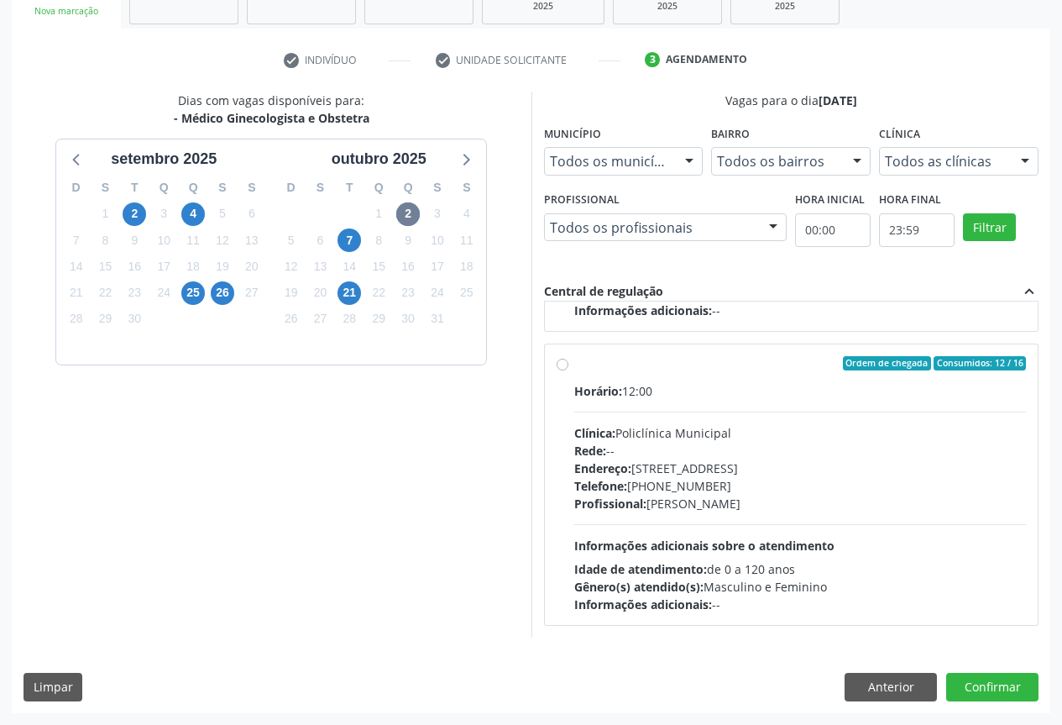
click at [597, 374] on label "Ordem de chegada Consumidos: 12 / 16 Horário: 12:00 Clínica: Policlínica Munici…" at bounding box center [800, 485] width 453 height 258
click at [568, 371] on input "Ordem de chegada Consumidos: 12 / 16 Horário: 12:00 Clínica: Policlínica Munici…" at bounding box center [563, 363] width 12 height 15
radio input "true"
click at [989, 682] on button "Confirmar" at bounding box center [992, 687] width 92 height 29
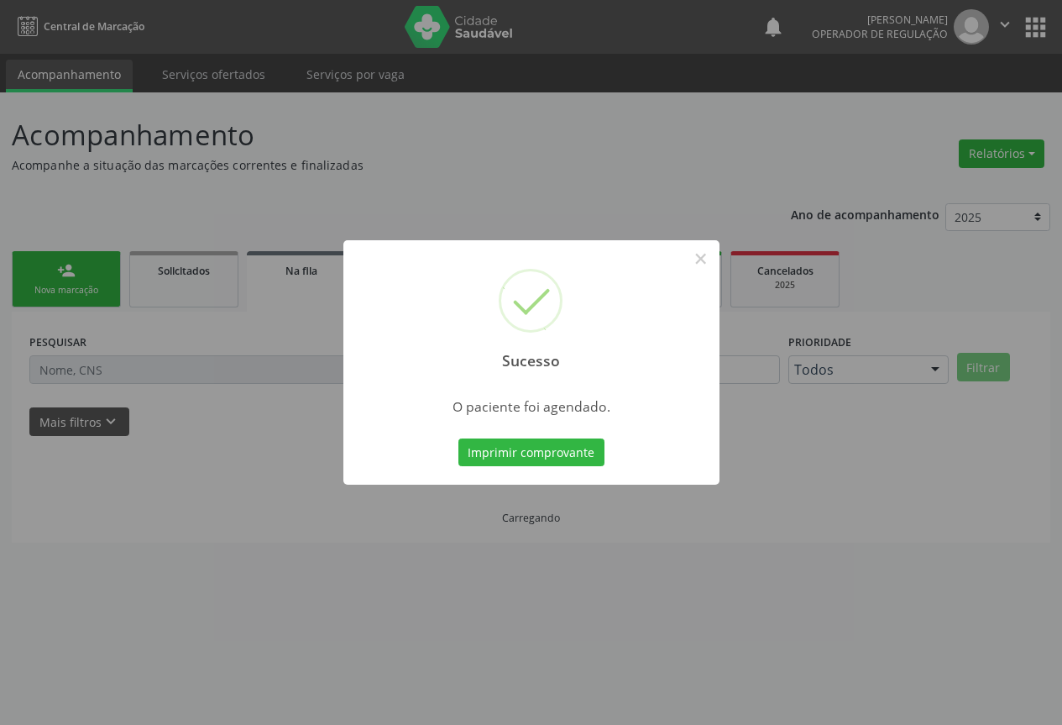
scroll to position [0, 0]
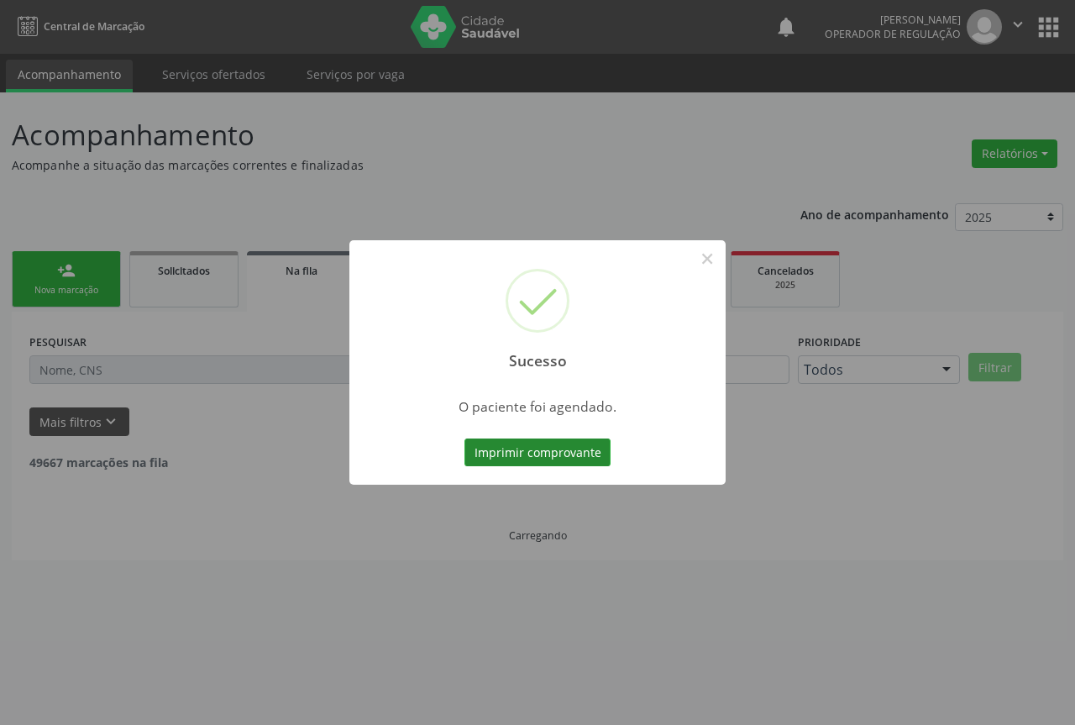
click at [545, 452] on button "Imprimir comprovante" at bounding box center [537, 452] width 146 height 29
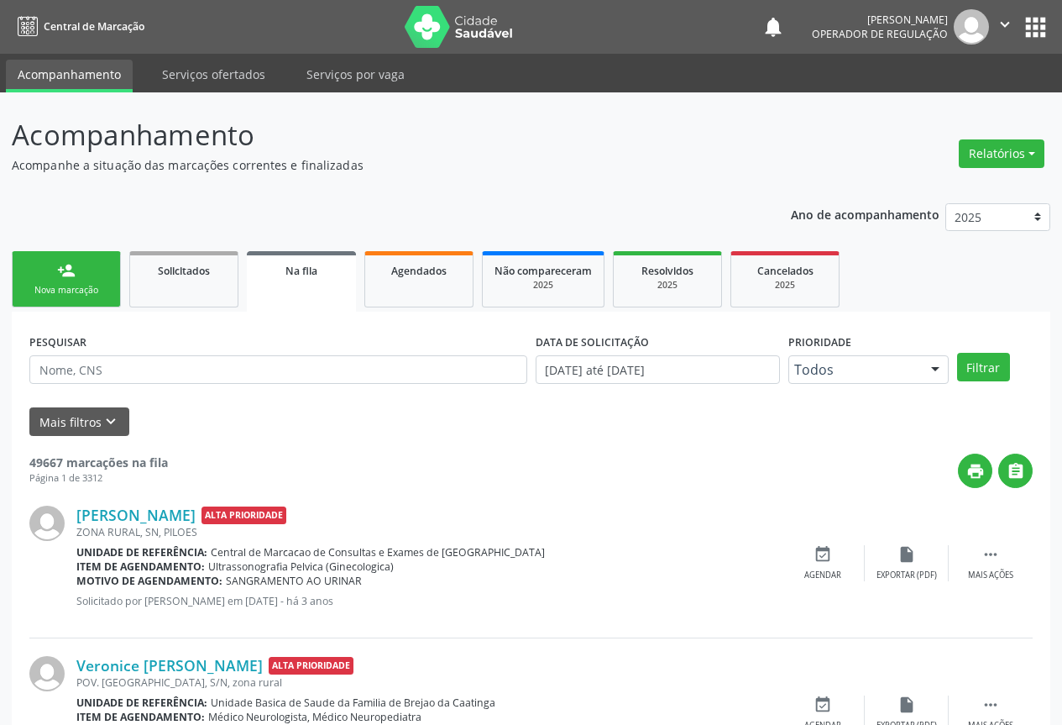
click at [1004, 20] on icon "" at bounding box center [1005, 24] width 18 height 18
click at [944, 102] on link "Sair" at bounding box center [962, 103] width 116 height 24
